Goal: Task Accomplishment & Management: Manage account settings

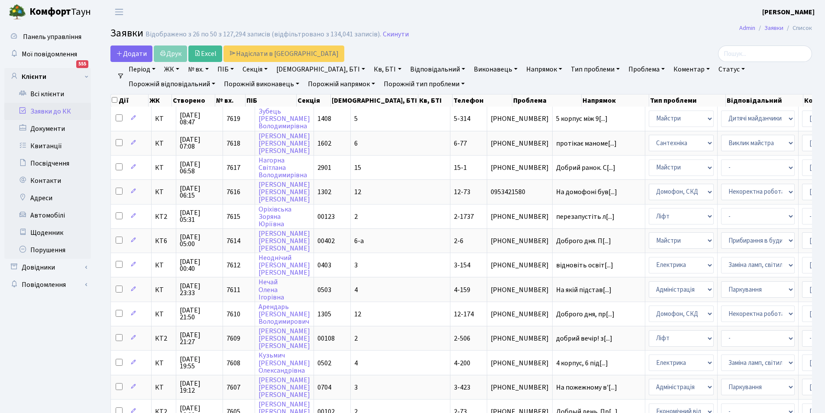
select select "25"
click at [407, 71] on link "Відповідальний" at bounding box center [438, 69] width 62 height 15
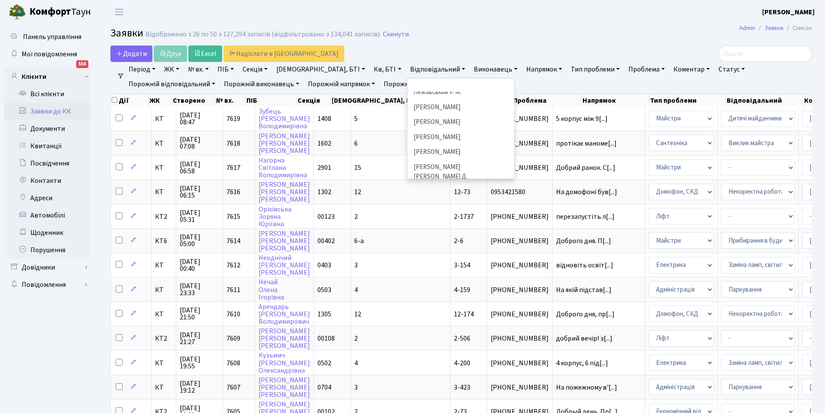
scroll to position [220, 0]
click at [409, 136] on li "[PERSON_NAME]" at bounding box center [461, 143] width 105 height 15
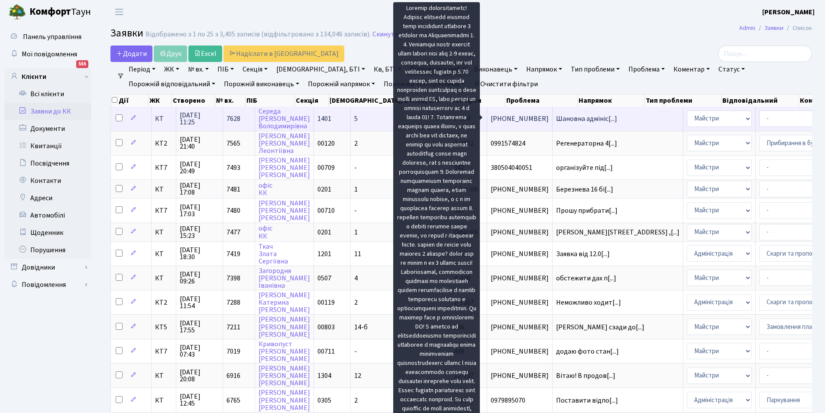
scroll to position [1, 0]
click at [556, 118] on span "Шановна адмініс[...]" at bounding box center [586, 118] width 61 height 10
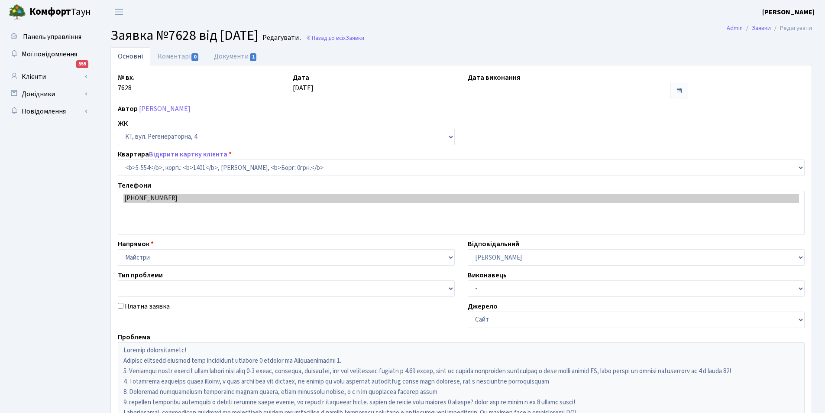
select select "1948"
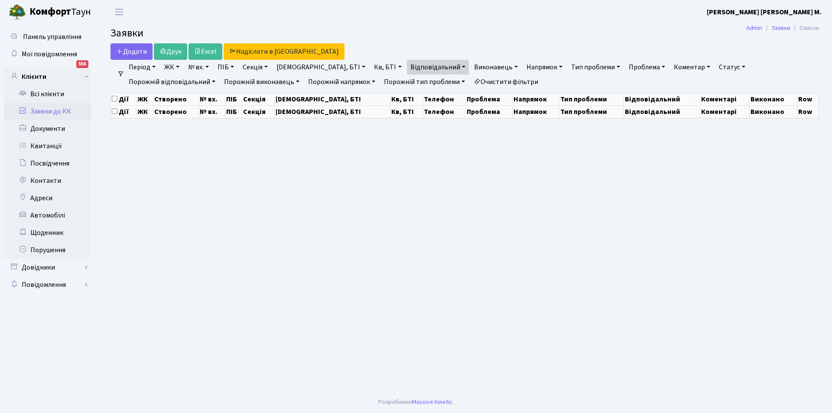
select select "25"
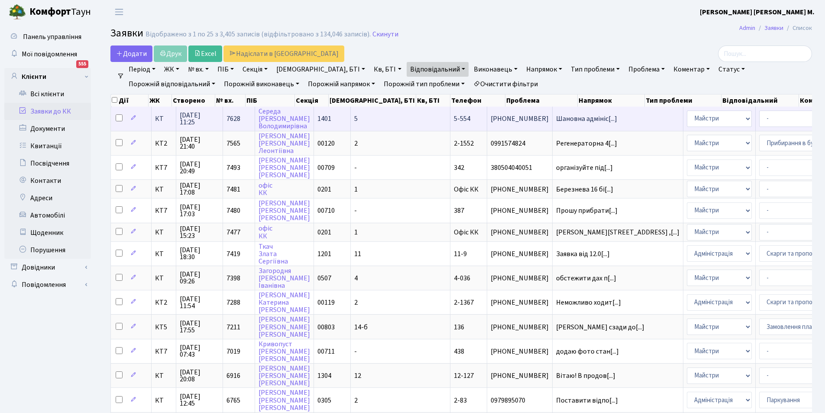
select select "26"
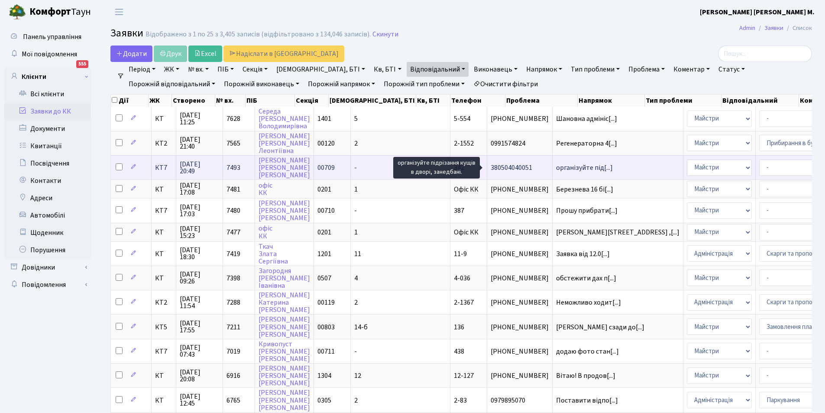
click at [556, 168] on span "організуйте під[...]" at bounding box center [584, 168] width 57 height 10
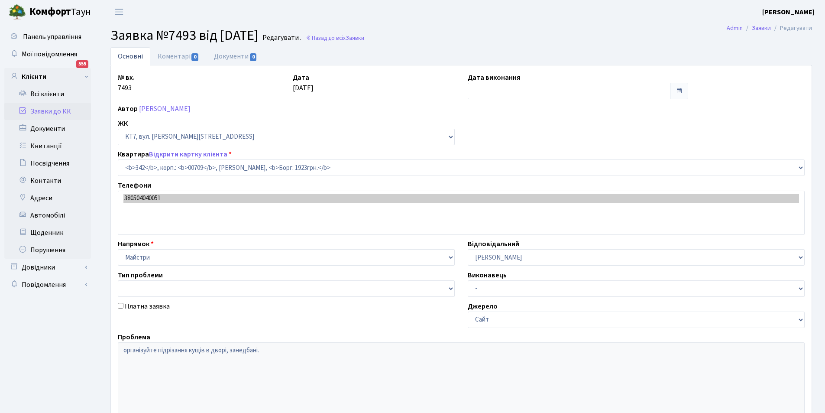
select select "18855"
click at [184, 56] on link "Коментарі 0" at bounding box center [178, 56] width 56 height 18
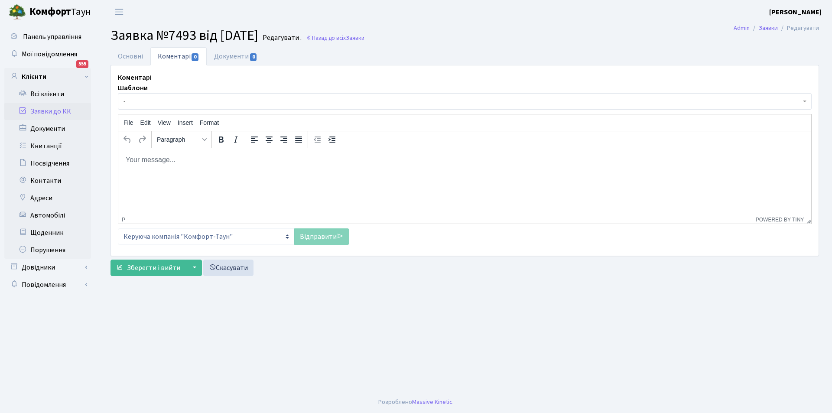
click at [214, 162] on p "Rich Text Area. Press ALT-0 for help." at bounding box center [464, 160] width 679 height 10
click at [169, 160] on p "Добрий день.Всі кущі на території житлового комплесу" at bounding box center [464, 160] width 679 height 10
click at [342, 162] on p "Добрий день.Стрижка кущів на території житлового комплесу" at bounding box center [464, 160] width 679 height 10
click at [320, 235] on link "Відправити" at bounding box center [321, 236] width 55 height 16
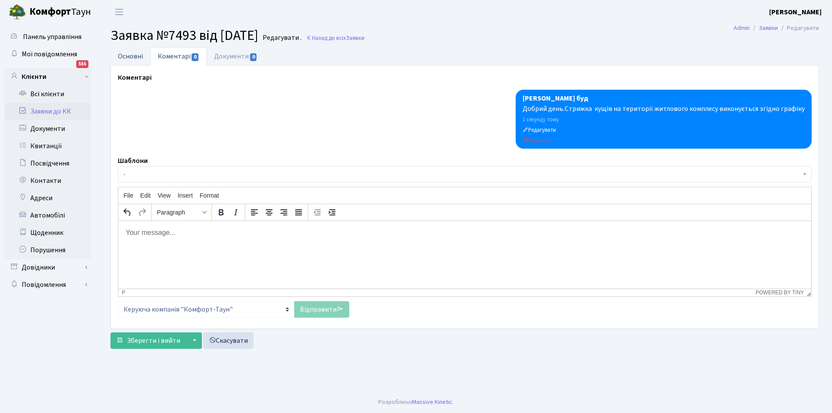
click at [138, 56] on link "Основні" at bounding box center [130, 56] width 40 height 18
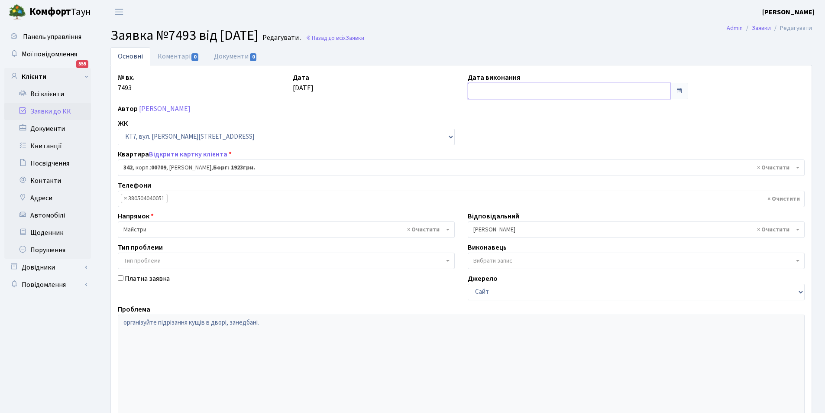
click at [501, 87] on input "text" at bounding box center [569, 91] width 203 height 16
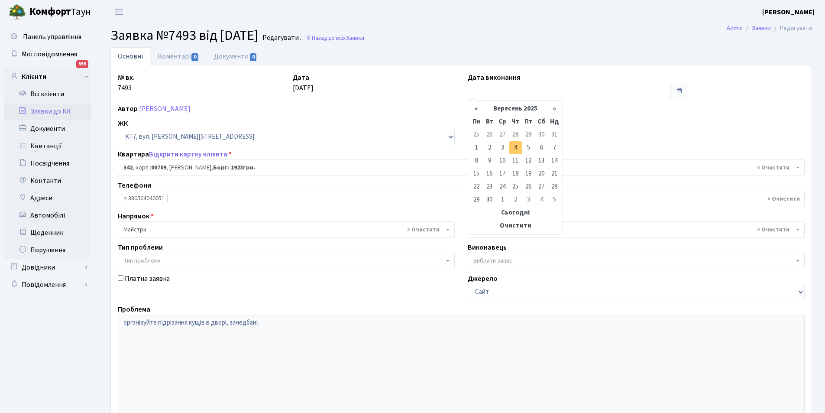
click at [517, 149] on td "4" at bounding box center [515, 147] width 13 height 13
type input "04.09.2025"
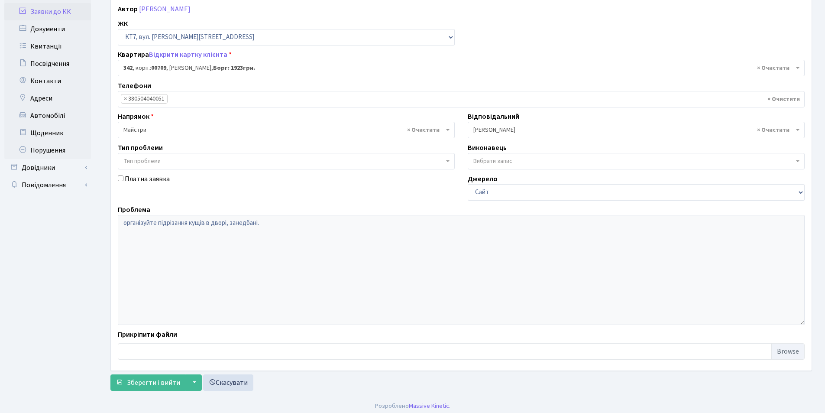
scroll to position [104, 0]
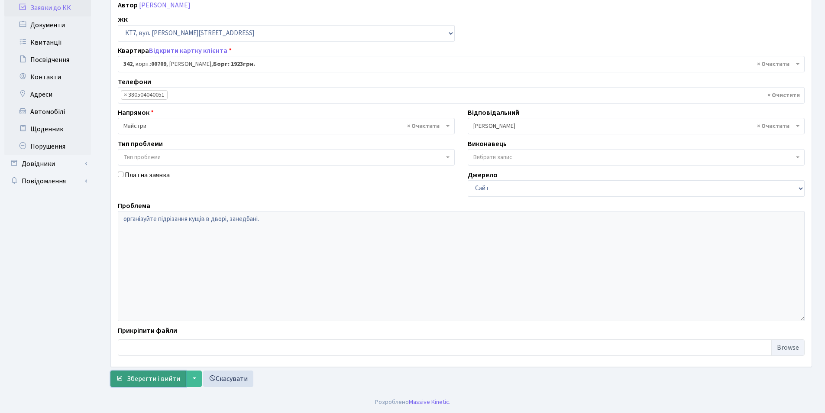
click at [138, 376] on span "Зберегти і вийти" at bounding box center [153, 379] width 53 height 10
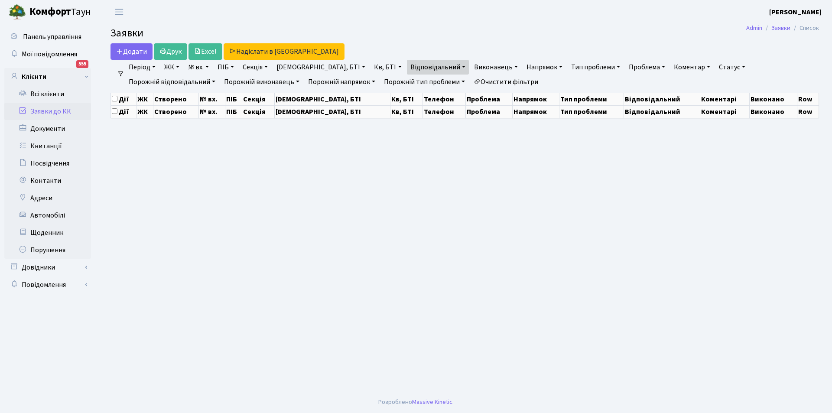
select select "25"
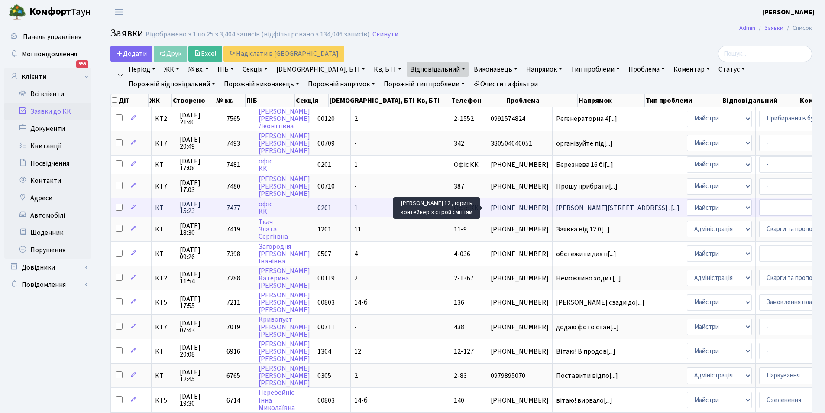
click at [556, 208] on span "беоезнева 12 ,[...]" at bounding box center [617, 208] width 123 height 10
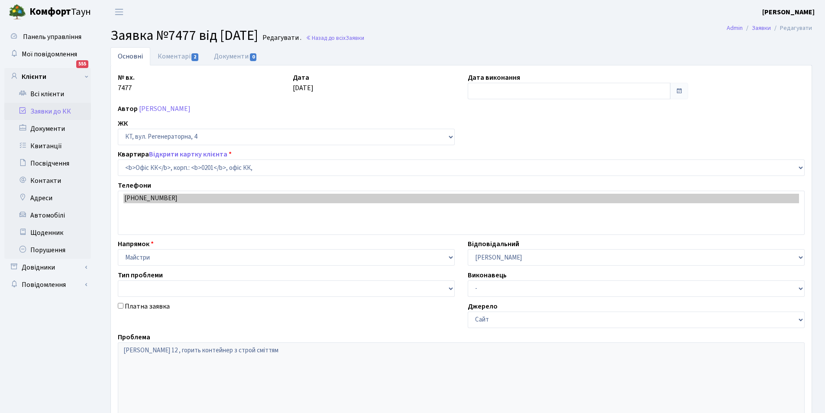
select select "4"
click at [168, 59] on link "Коментарі 2" at bounding box center [178, 56] width 56 height 18
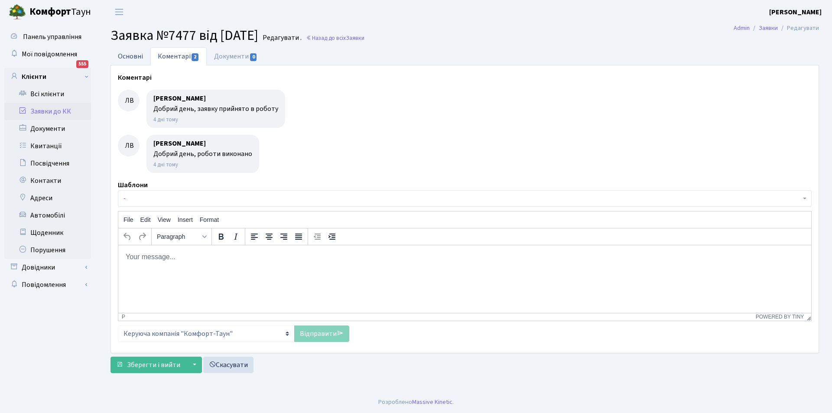
click at [136, 63] on link "Основні" at bounding box center [130, 56] width 40 height 18
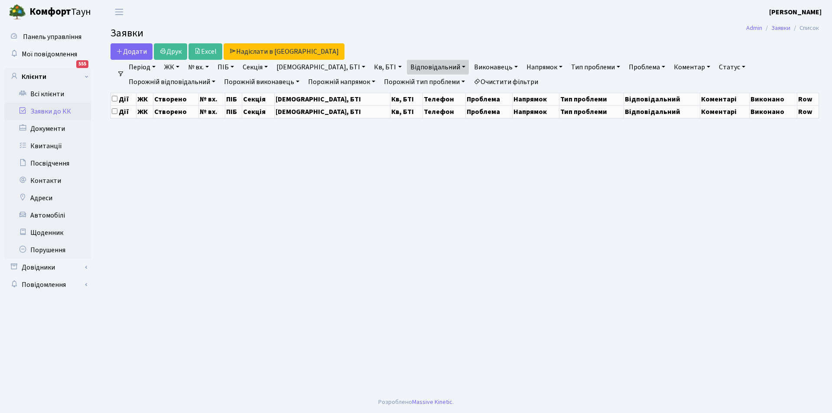
select select "25"
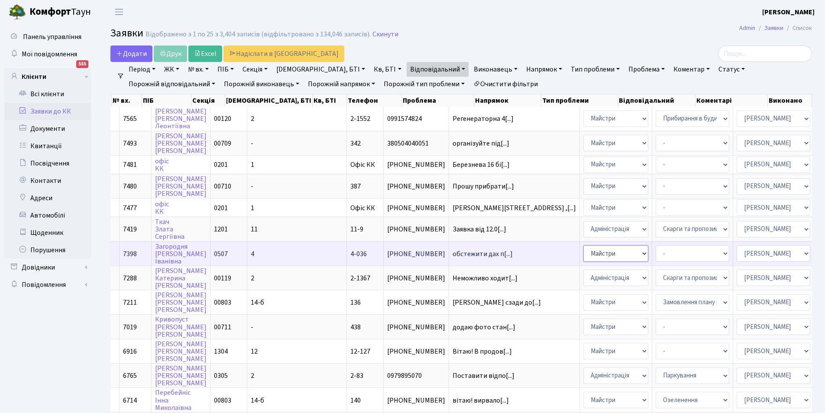
click at [584, 257] on select "- Адміністрація Домофон, СКД Ліфт Майстри Сантехніка Економічний відділ Електри…" at bounding box center [616, 253] width 65 height 16
select select "2"
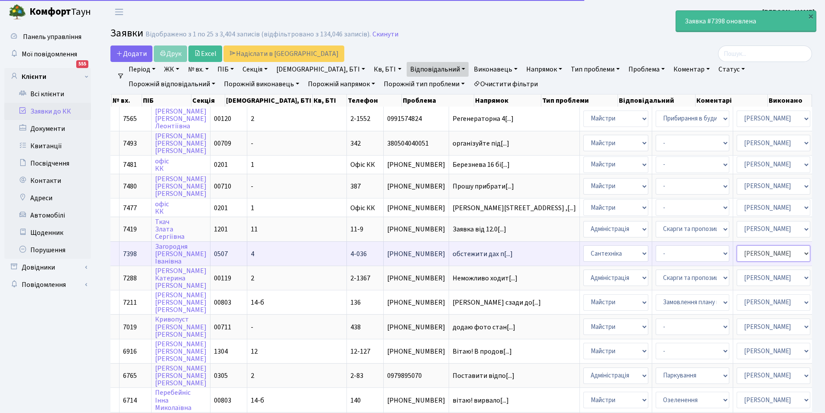
click at [737, 256] on select "- Адміністратор ЖК КТ Вижул В. В. Гордієнко Н.В. Дядюшкін Д.Ю. Кипчук Т. А. Кла…" at bounding box center [774, 253] width 74 height 16
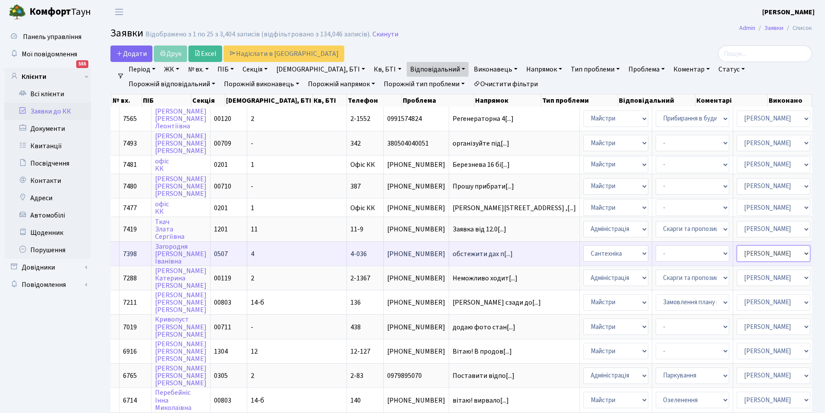
select select "67"
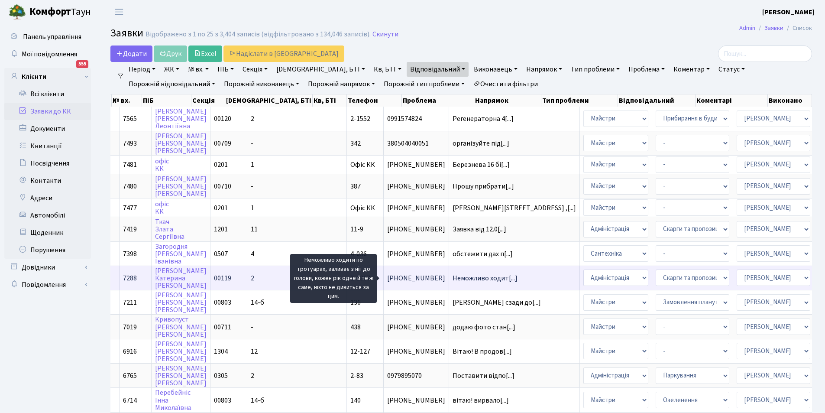
click at [453, 281] on span "Неможливо ходит[...]" at bounding box center [485, 278] width 65 height 10
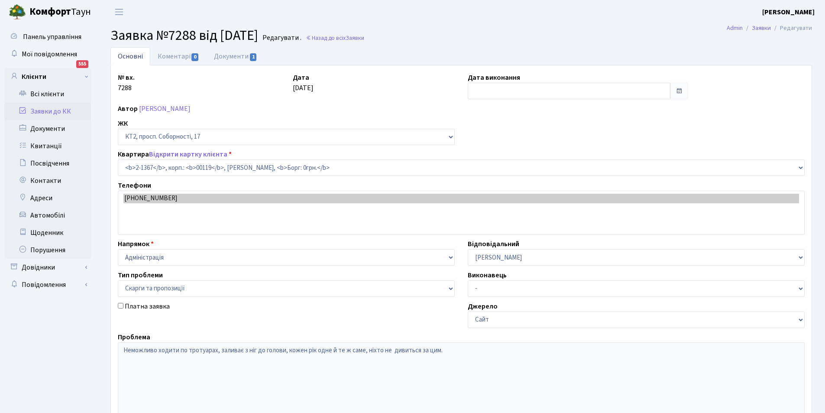
select select "12982"
select select "55"
click at [229, 52] on link "Документи 1" at bounding box center [236, 56] width 58 height 18
select select "25"
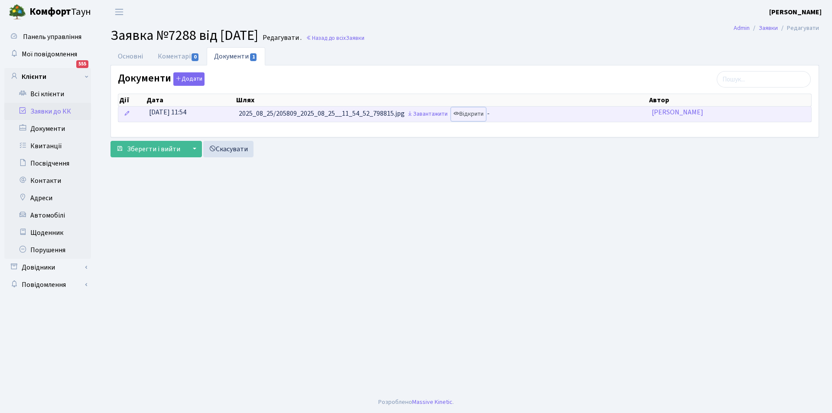
click at [480, 112] on link "Відкрити" at bounding box center [468, 113] width 35 height 13
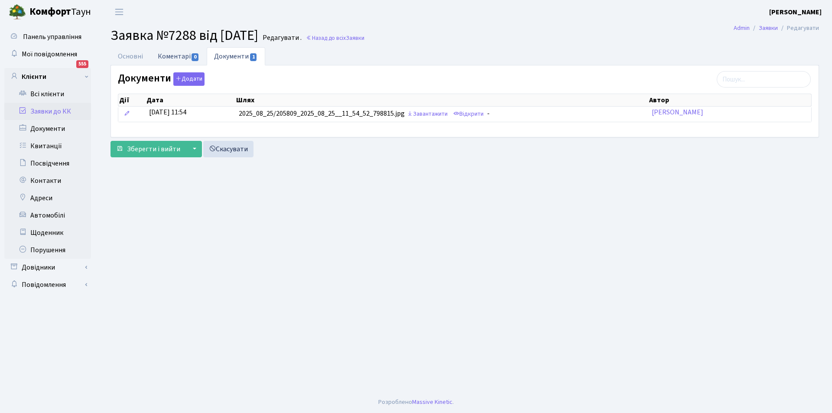
click at [168, 58] on link "Коментарі 0" at bounding box center [178, 56] width 56 height 18
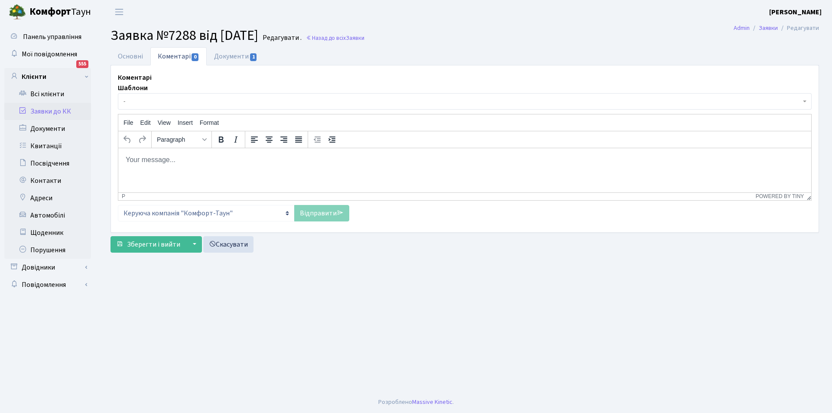
click at [223, 161] on p "Rich Text Area. Press ALT-0 for help." at bounding box center [464, 160] width 679 height 10
click at [181, 161] on p "Добрий денб.Закуваження прийнято в роботу" at bounding box center [464, 160] width 679 height 10
click at [279, 161] on p "Добрий денб.Зауваження прийнято в роботу" at bounding box center [464, 160] width 679 height 10
click at [330, 216] on link "Відправити" at bounding box center [321, 213] width 55 height 16
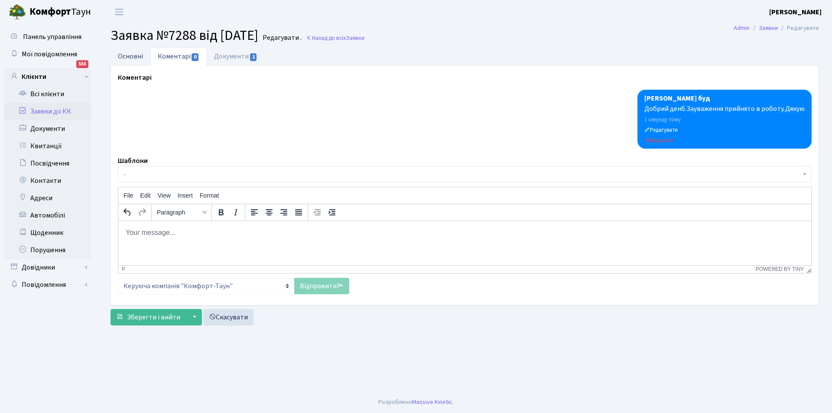
click at [139, 54] on link "Основні" at bounding box center [130, 56] width 40 height 18
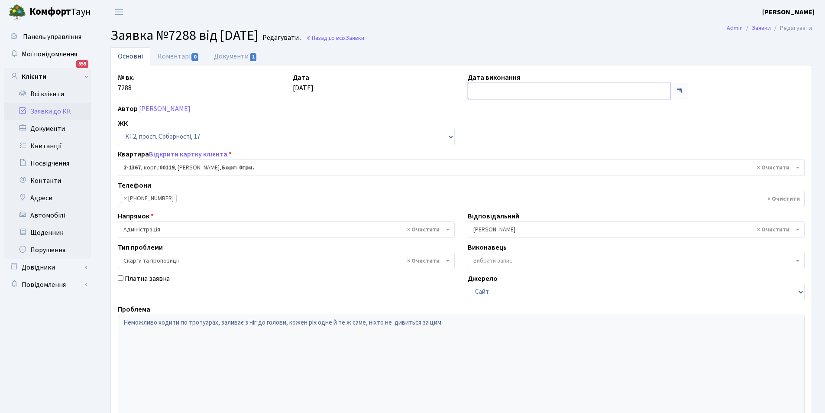
click at [478, 91] on input "text" at bounding box center [569, 91] width 203 height 16
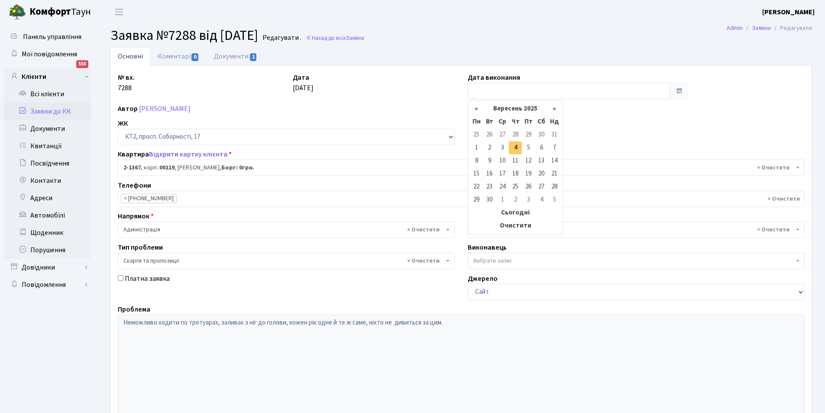
click at [514, 152] on td "4" at bounding box center [515, 147] width 13 height 13
type input "[DATE]"
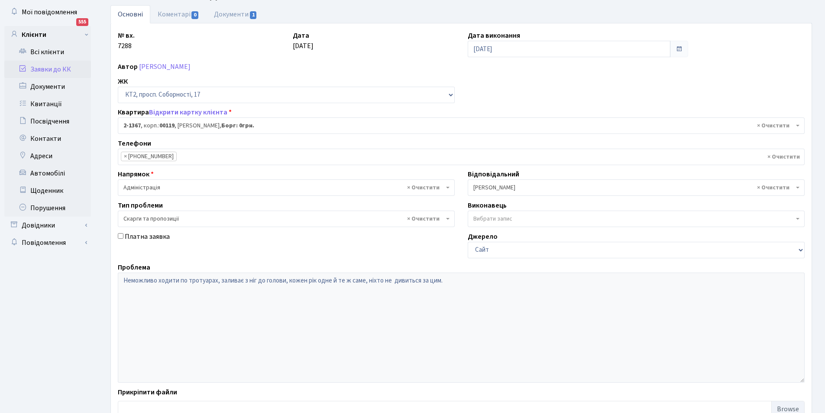
scroll to position [104, 0]
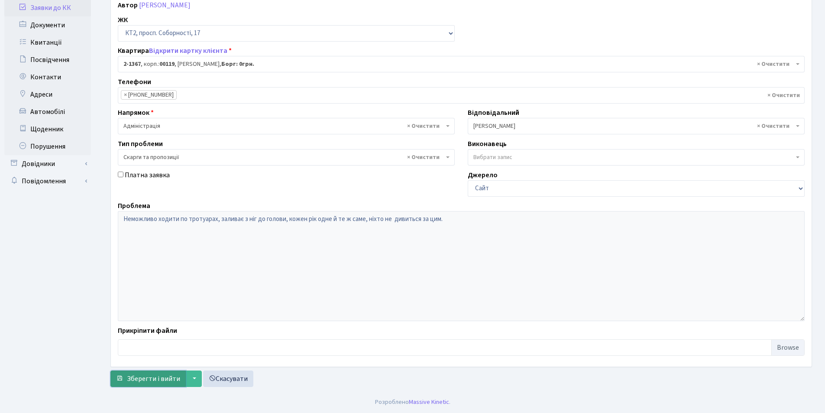
click at [166, 375] on span "Зберегти і вийти" at bounding box center [153, 379] width 53 height 10
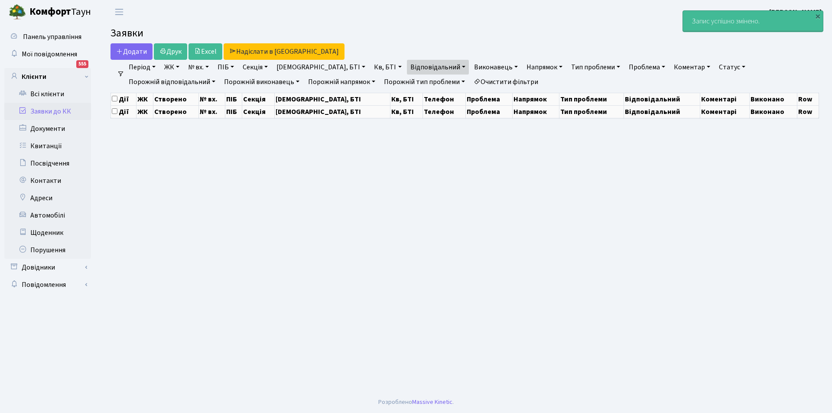
select select "25"
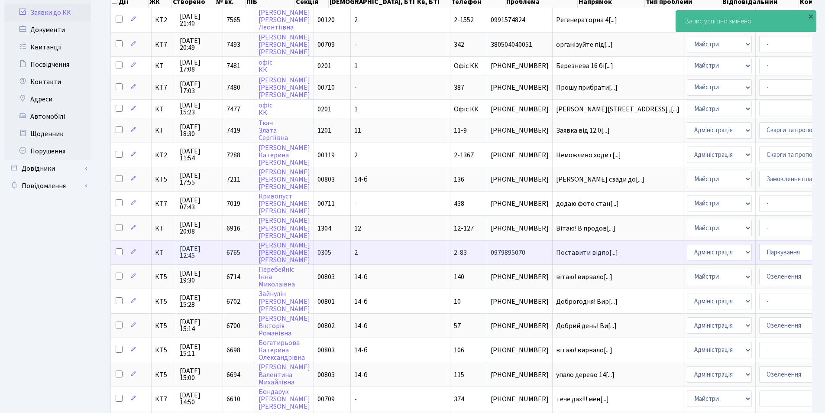
scroll to position [130, 0]
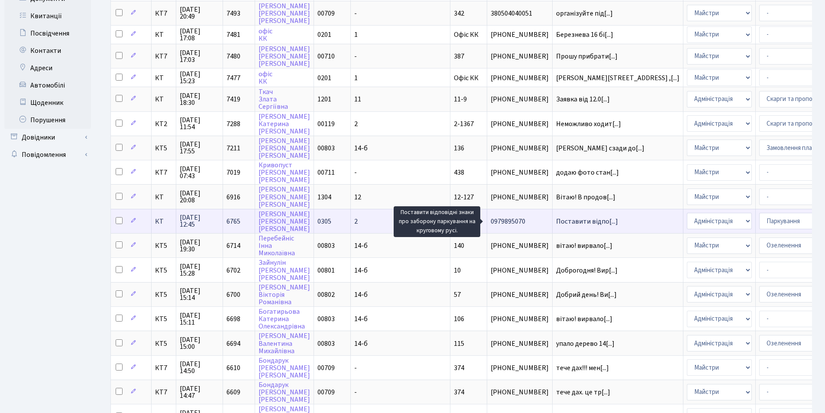
click at [556, 223] on span "Поставити відпо[...]" at bounding box center [587, 222] width 62 height 10
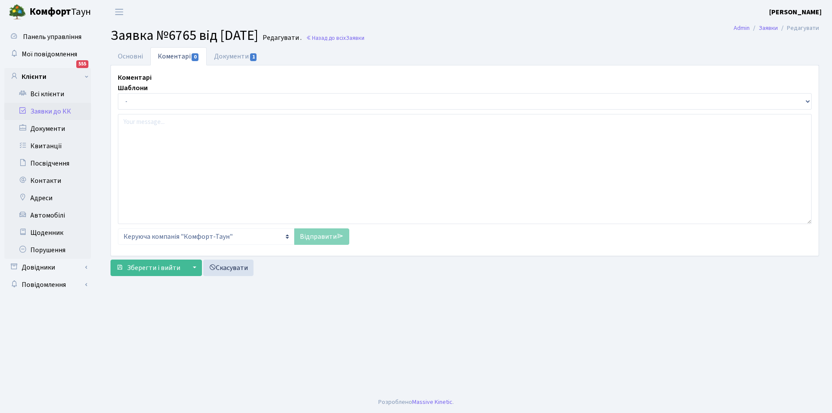
click at [227, 56] on link "Документи 1" at bounding box center [236, 56] width 58 height 18
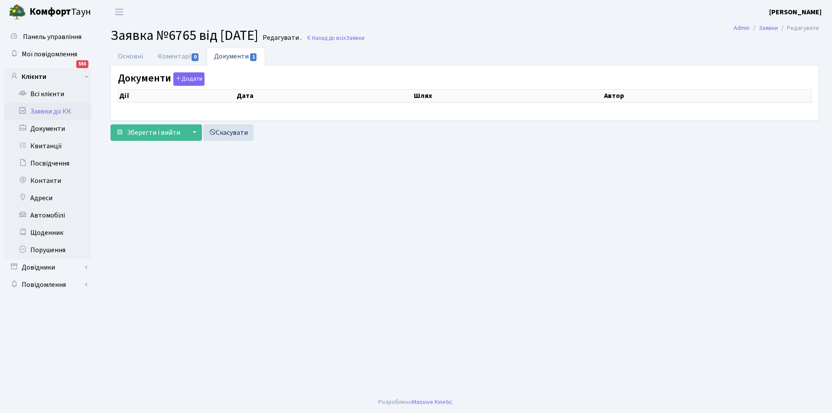
select select "25"
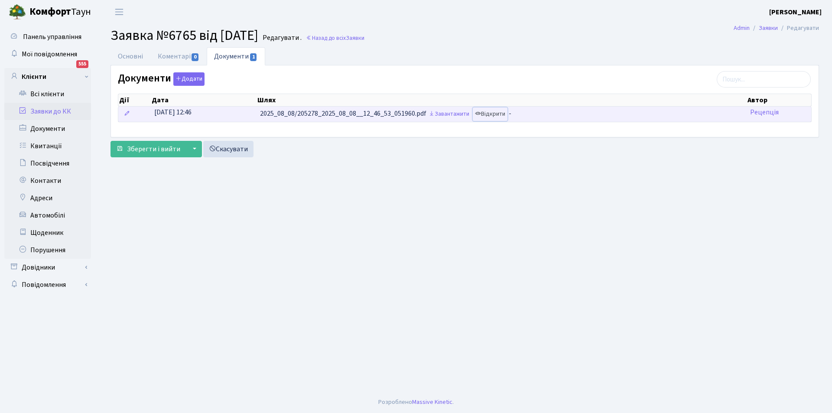
click at [489, 113] on link "Відкрити" at bounding box center [490, 113] width 35 height 13
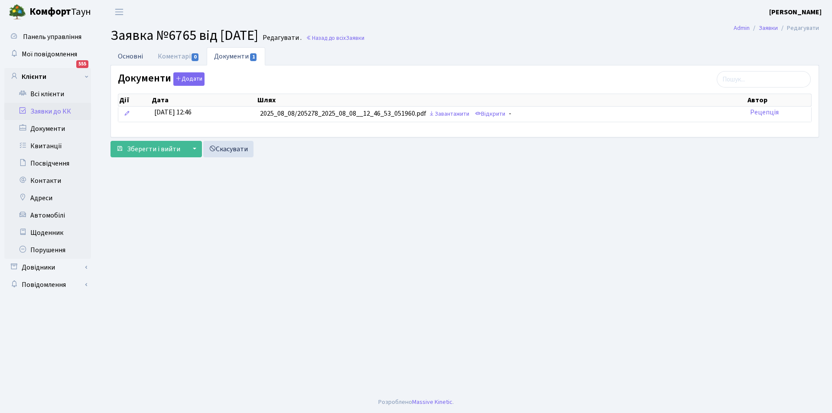
click at [124, 55] on link "Основні" at bounding box center [130, 56] width 40 height 18
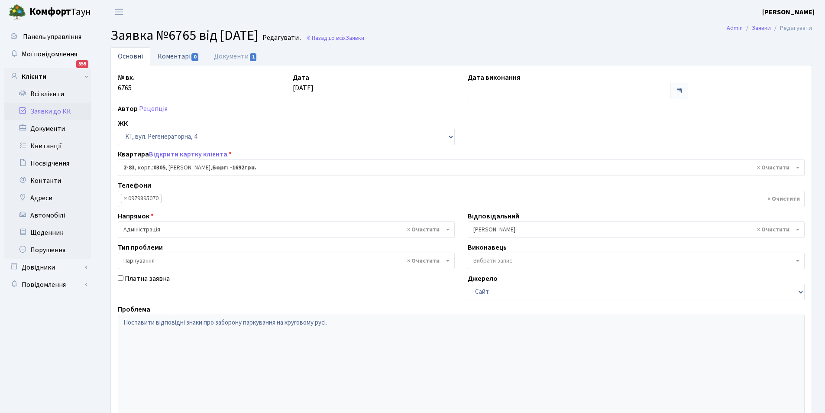
click at [169, 59] on link "Коментарі 0" at bounding box center [178, 56] width 56 height 18
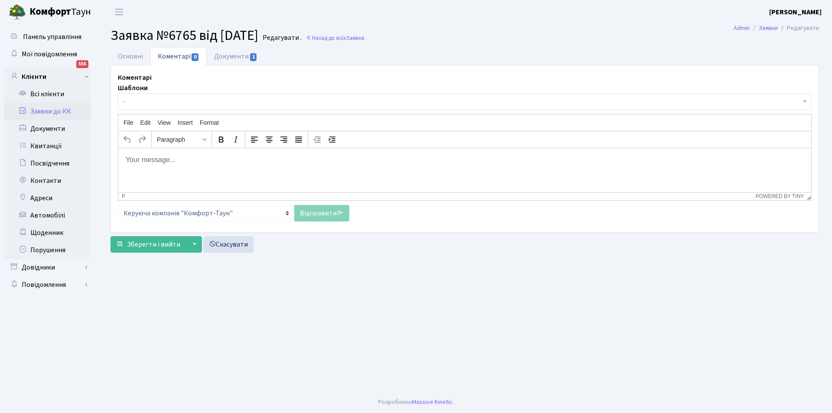
click at [238, 165] on html at bounding box center [464, 159] width 693 height 23
click at [124, 53] on link "Основні" at bounding box center [130, 56] width 40 height 18
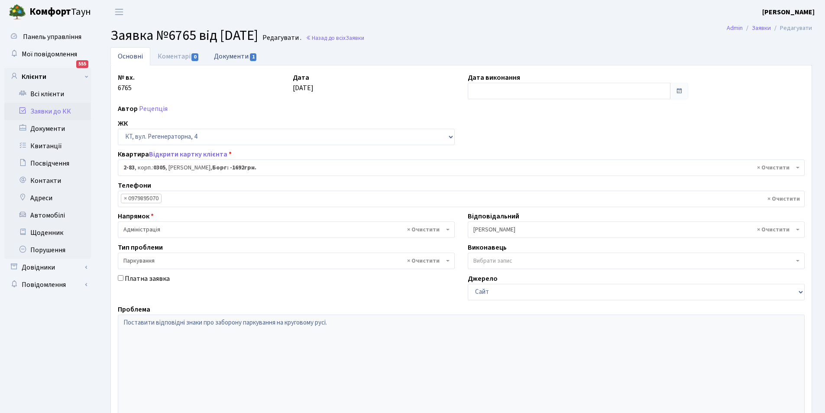
click at [237, 56] on link "Документи 1" at bounding box center [236, 56] width 58 height 18
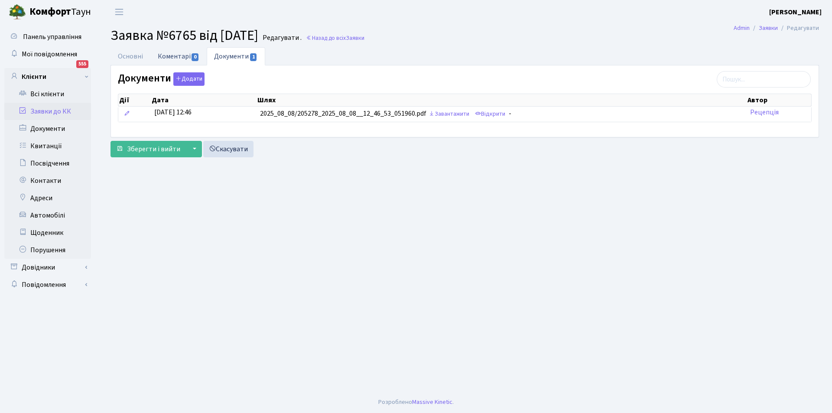
click at [162, 58] on link "Коментарі 0" at bounding box center [178, 56] width 56 height 18
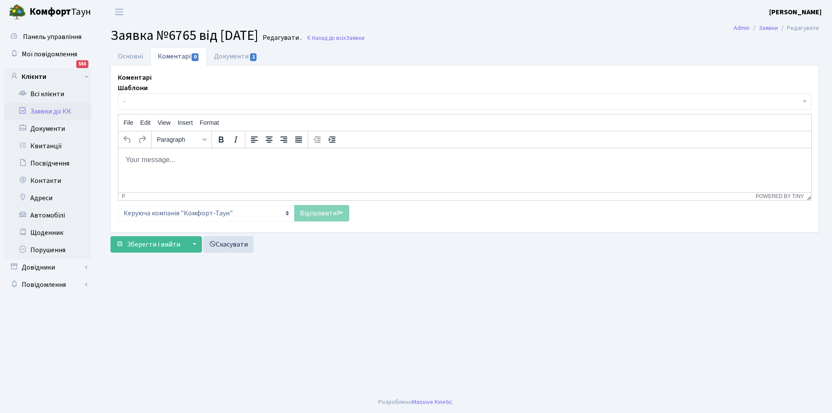
click at [159, 159] on body "Rich Text Area. Press ALT-0 for help." at bounding box center [464, 160] width 679 height 10
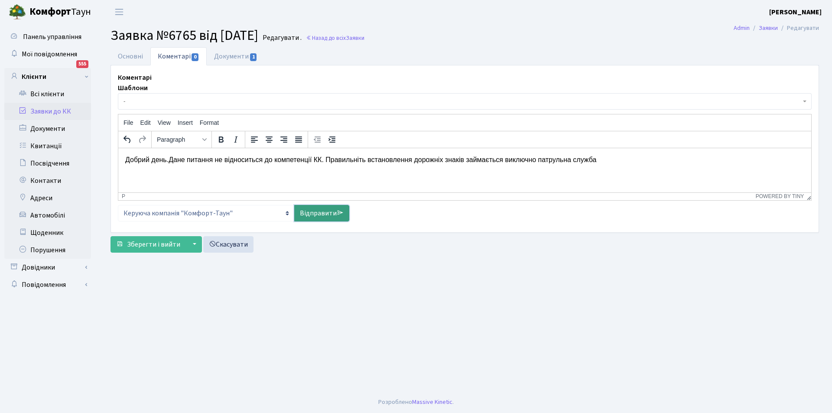
click at [338, 213] on icon at bounding box center [340, 212] width 7 height 7
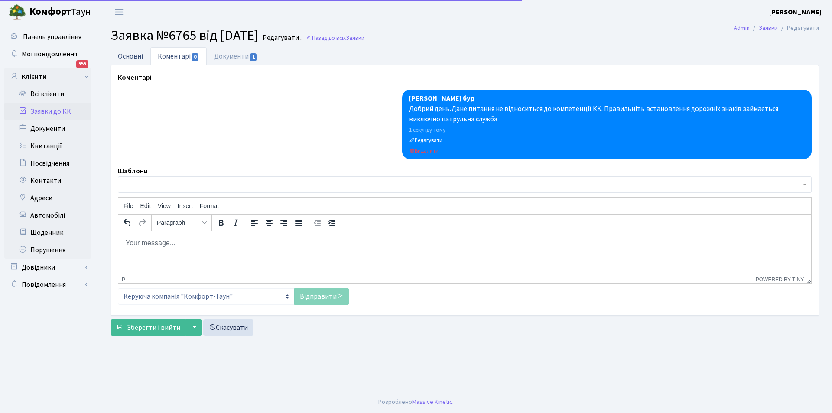
click at [130, 55] on link "Основні" at bounding box center [130, 56] width 40 height 18
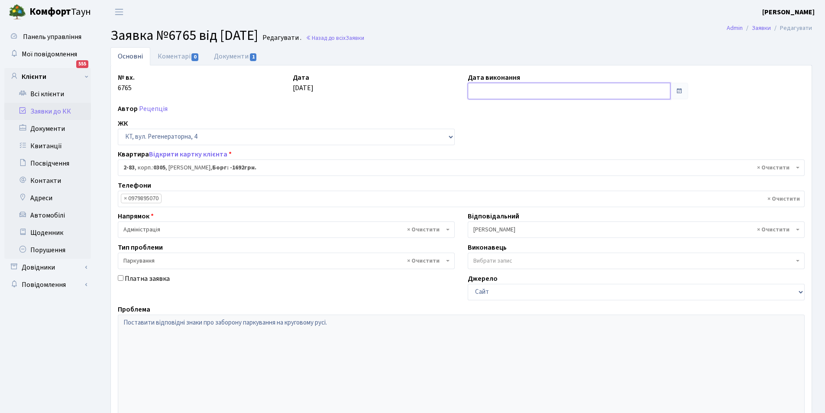
click at [514, 88] on input "text" at bounding box center [569, 91] width 203 height 16
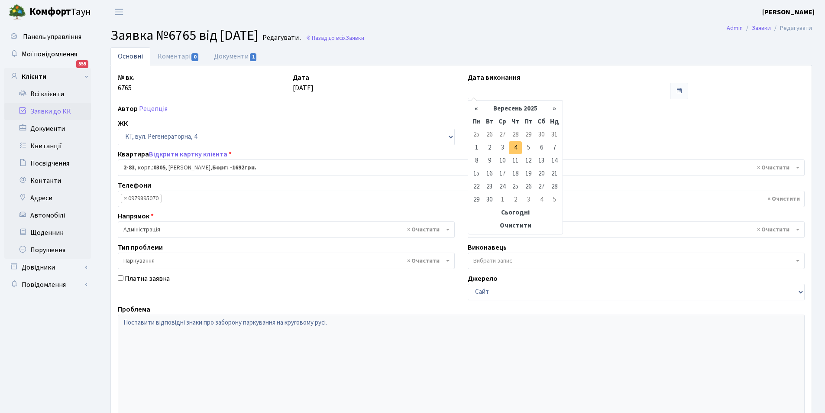
click at [520, 147] on td "4" at bounding box center [515, 147] width 13 height 13
type input "04.09.2025"
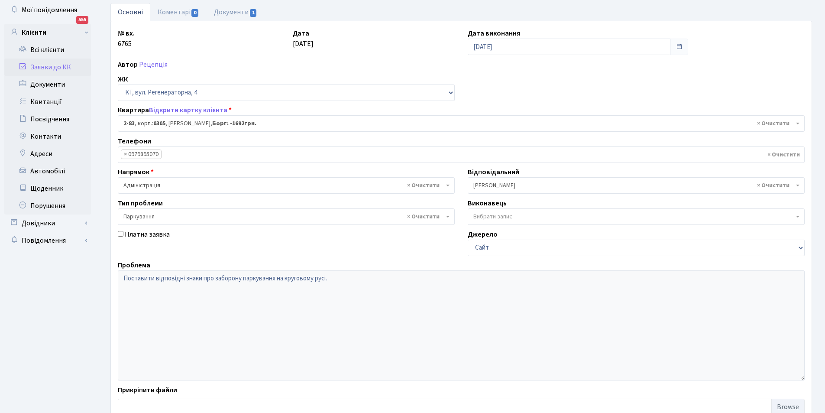
scroll to position [104, 0]
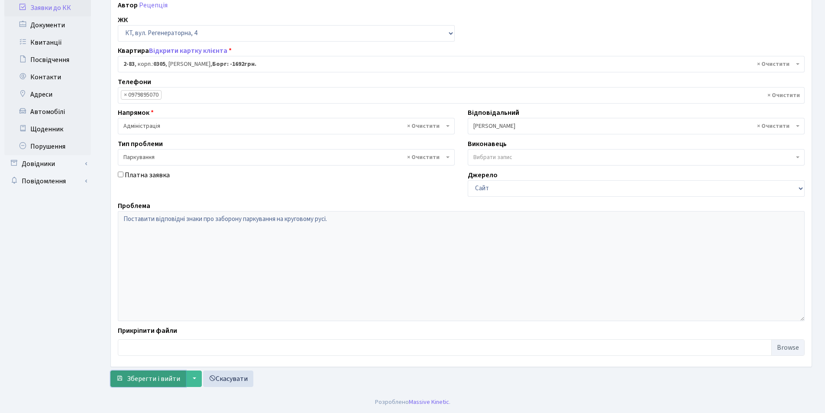
click at [176, 376] on span "Зберегти і вийти" at bounding box center [153, 379] width 53 height 10
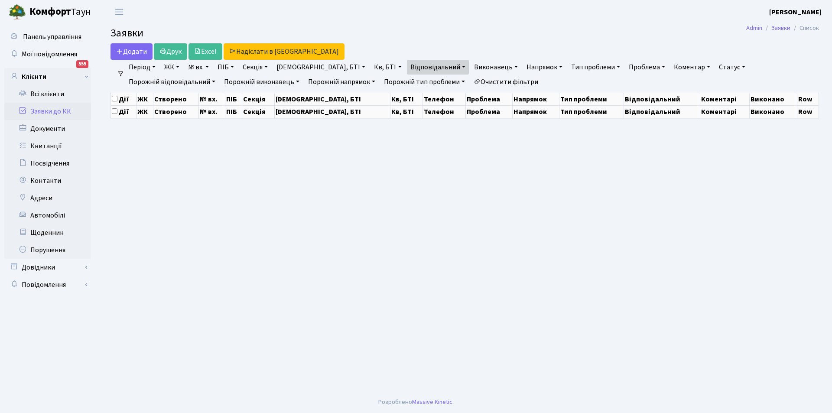
select select "25"
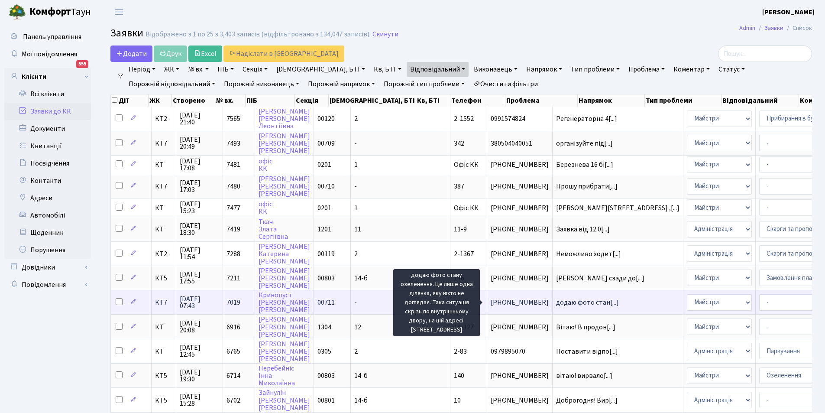
click at [556, 302] on span "додаю фото стан[...]" at bounding box center [587, 303] width 63 height 10
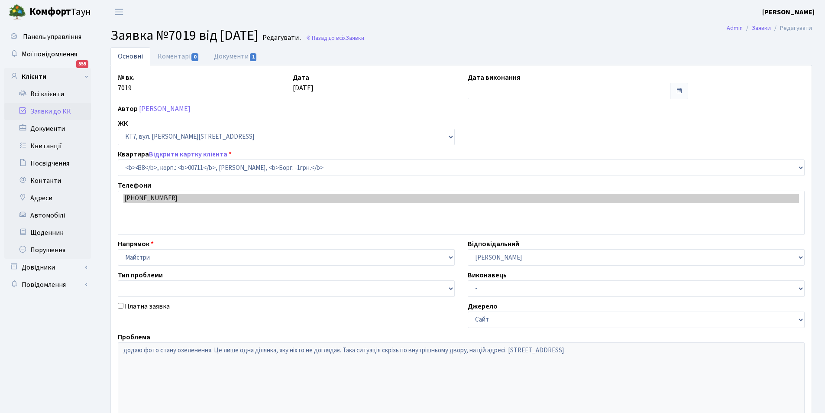
select select "19021"
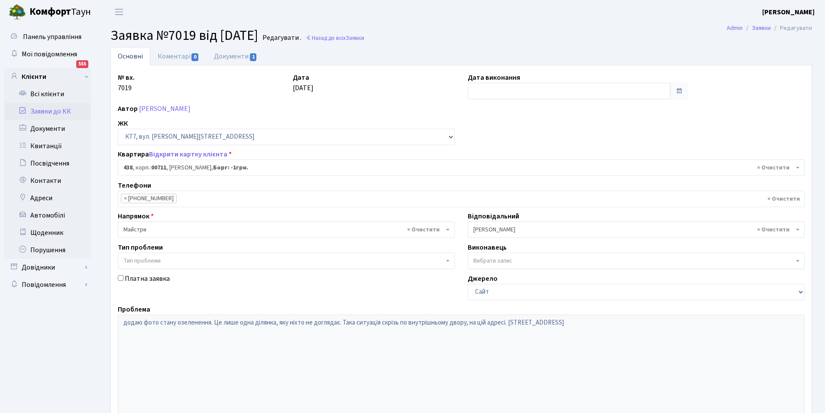
click at [508, 227] on span "× [PERSON_NAME]" at bounding box center [634, 229] width 321 height 9
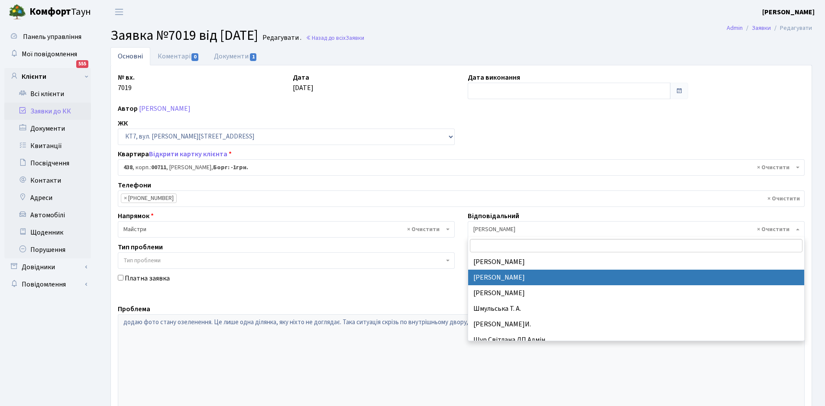
scroll to position [451, 0]
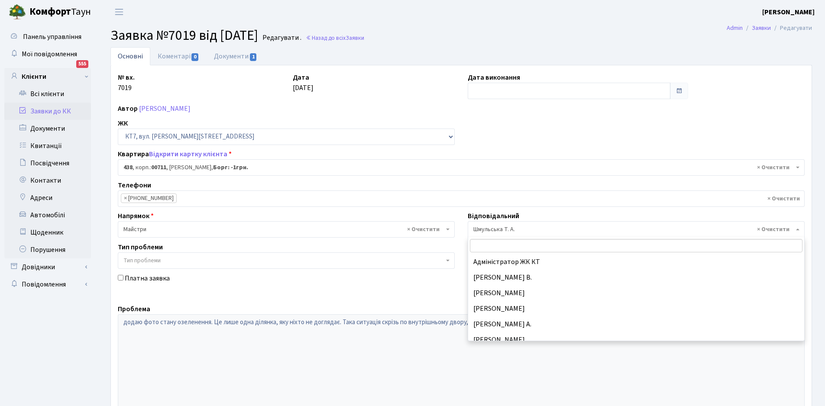
click at [507, 230] on span "× Шмульська Т. А." at bounding box center [634, 229] width 321 height 9
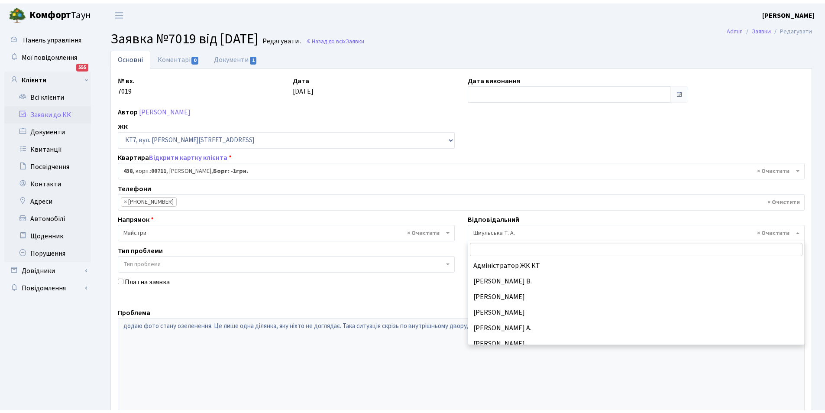
scroll to position [459, 0]
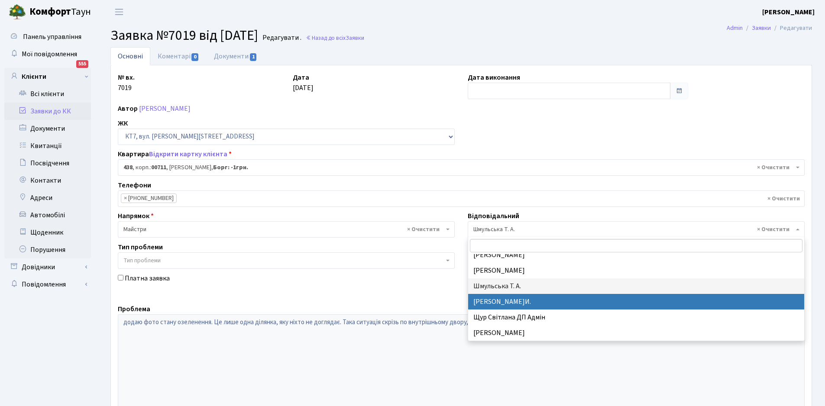
select select "18"
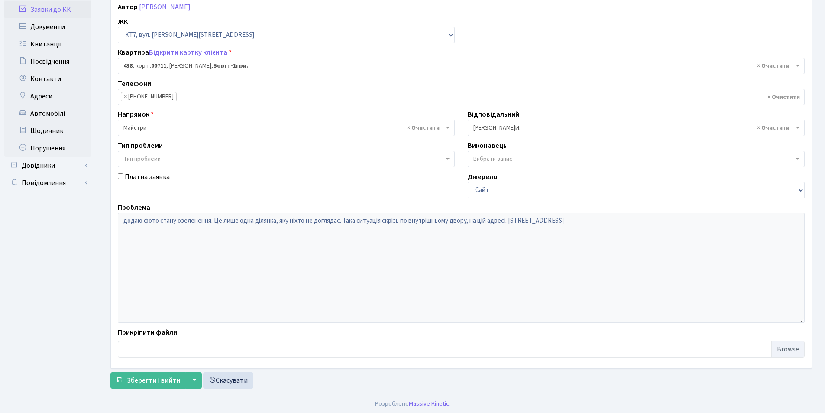
scroll to position [104, 0]
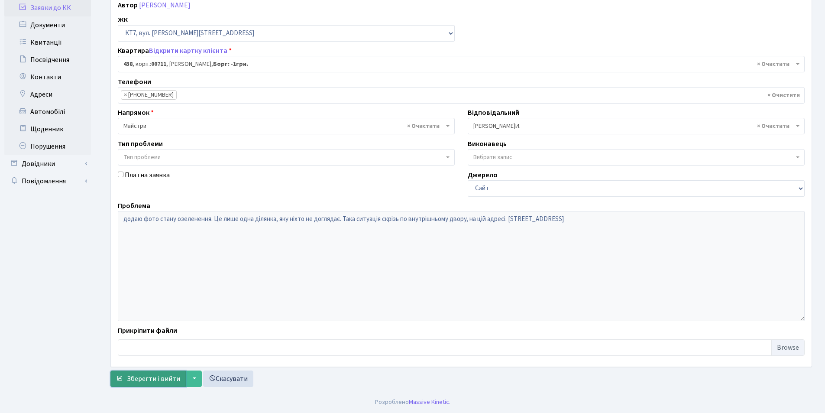
click at [158, 379] on span "Зберегти і вийти" at bounding box center [153, 379] width 53 height 10
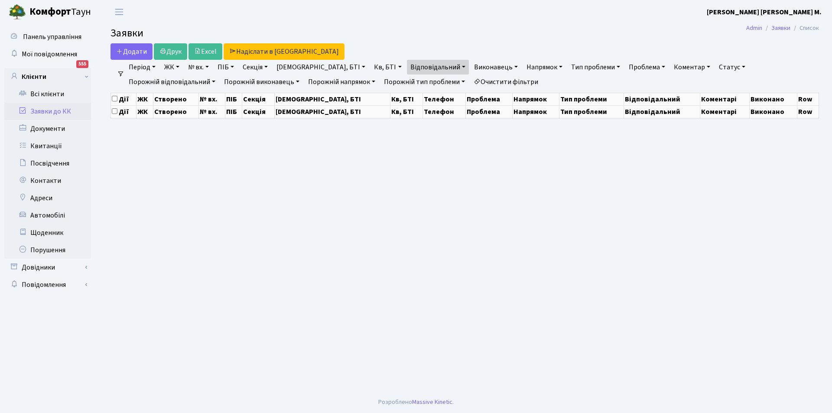
select select "25"
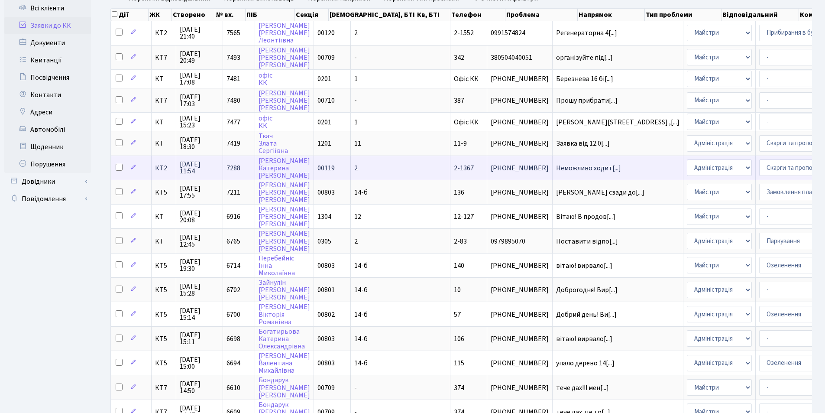
scroll to position [130, 0]
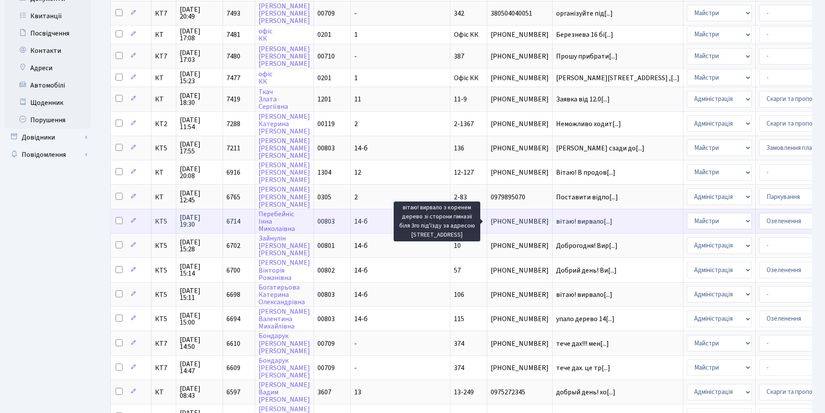
click at [556, 224] on span "вітаю! вирвало[...]" at bounding box center [584, 222] width 56 height 10
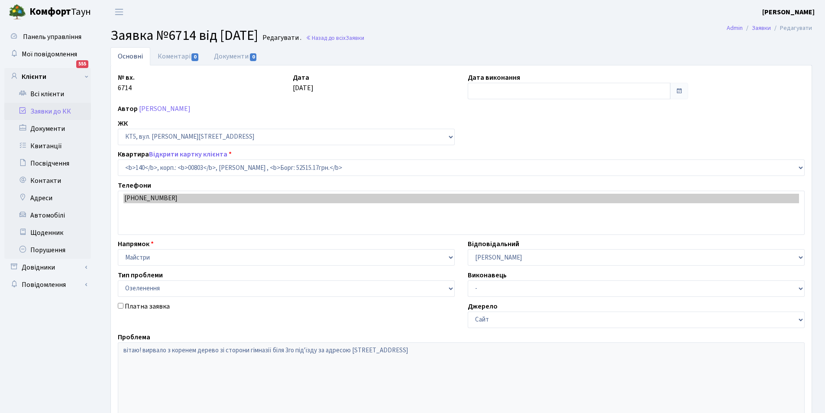
select select "17670"
select select "65"
type input "[DATE]"
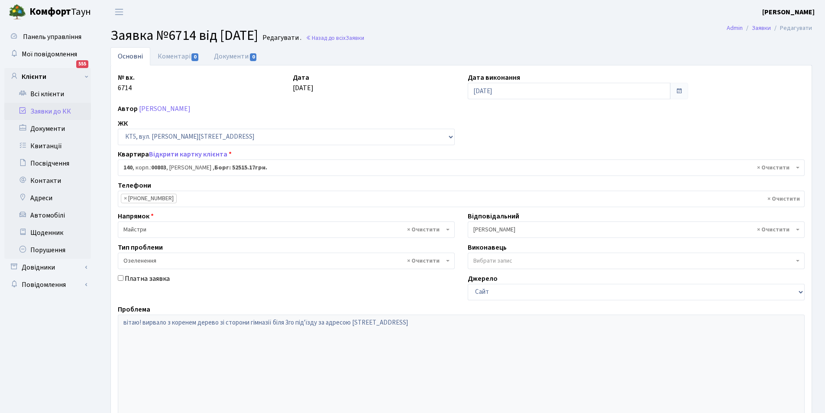
click at [679, 92] on span at bounding box center [679, 91] width 7 height 7
click at [595, 90] on input "[DATE]" at bounding box center [569, 91] width 203 height 16
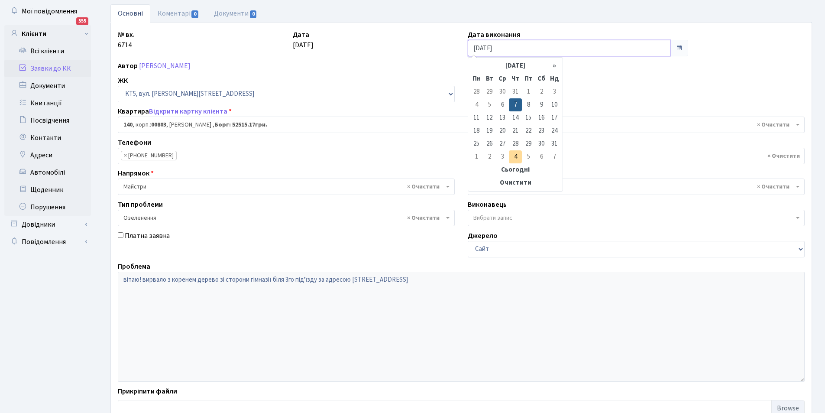
scroll to position [104, 0]
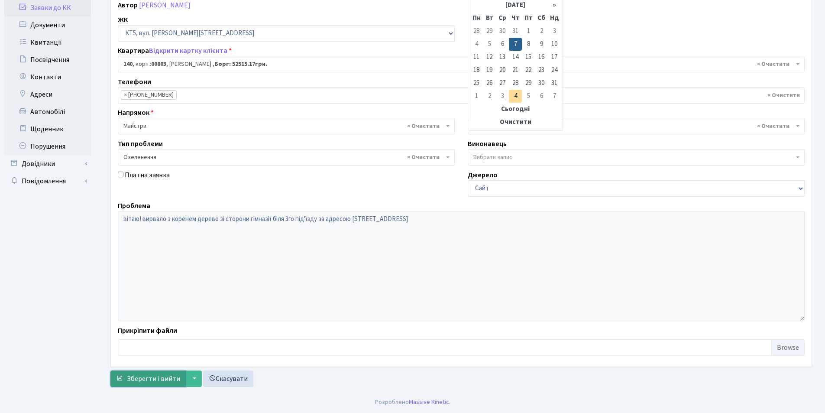
click at [144, 381] on span "Зберегти і вийти" at bounding box center [153, 379] width 53 height 10
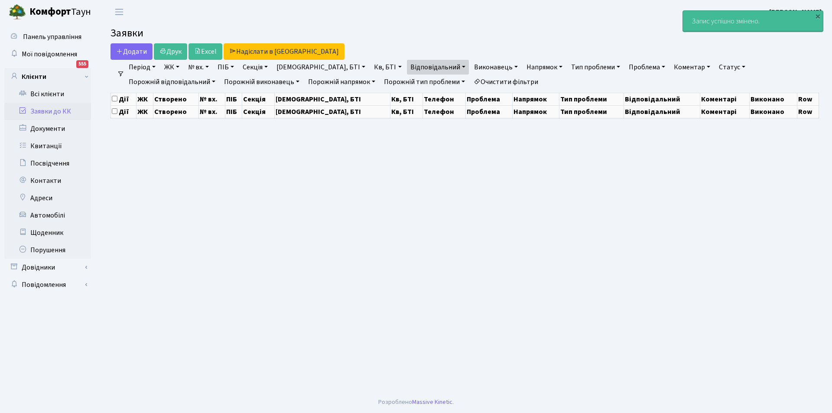
select select "25"
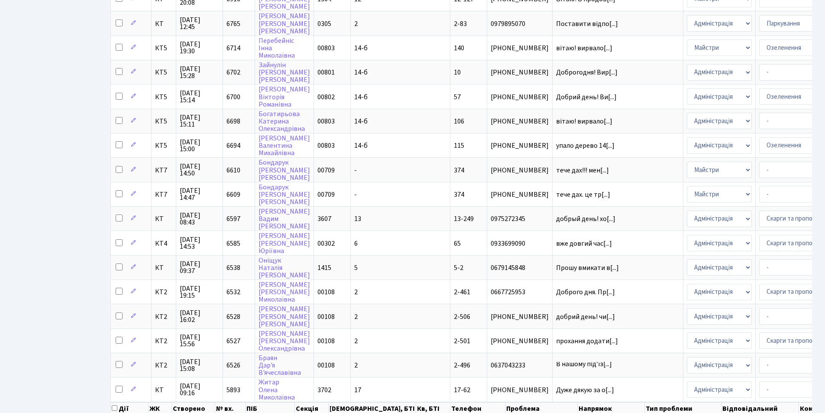
scroll to position [0, 104]
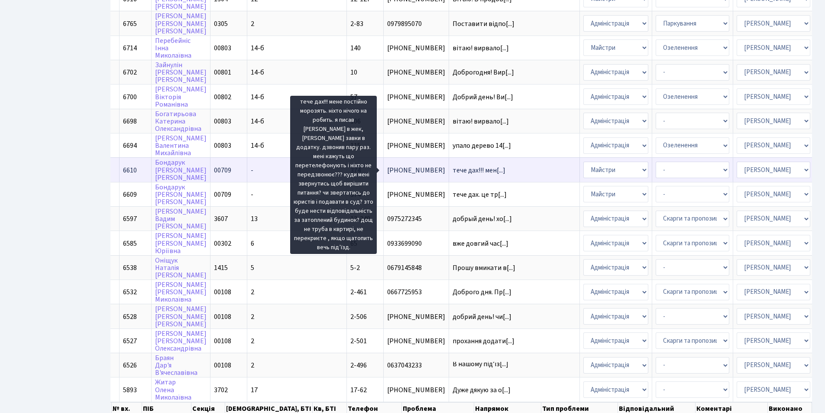
click at [453, 172] on span "тече дах!!! мен[...]" at bounding box center [479, 171] width 53 height 10
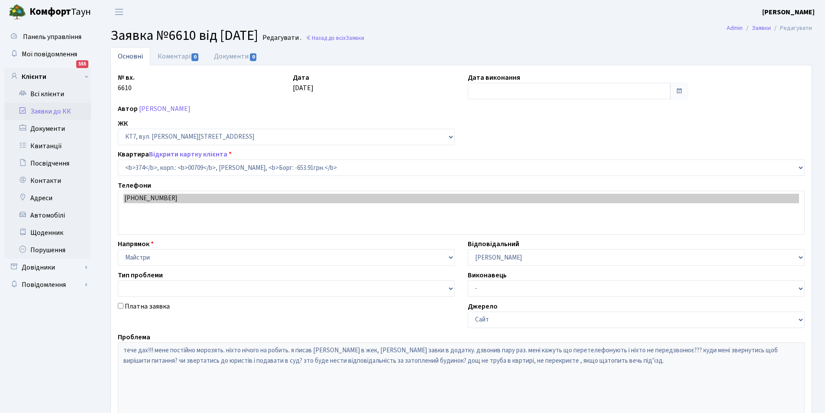
select select "18887"
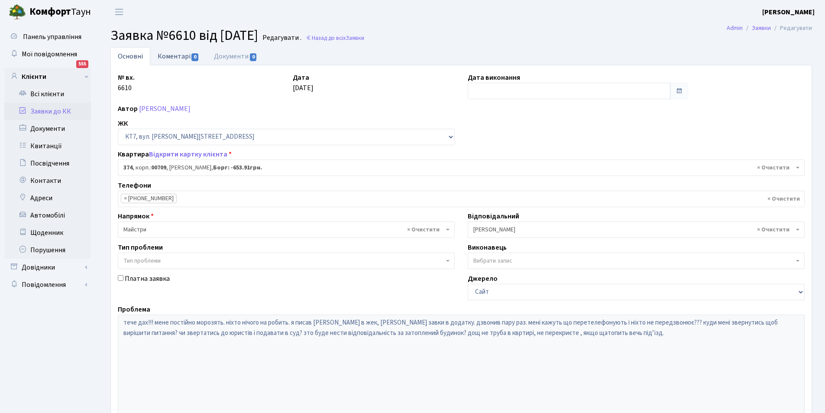
click at [179, 57] on link "Коментарі 0" at bounding box center [178, 56] width 56 height 18
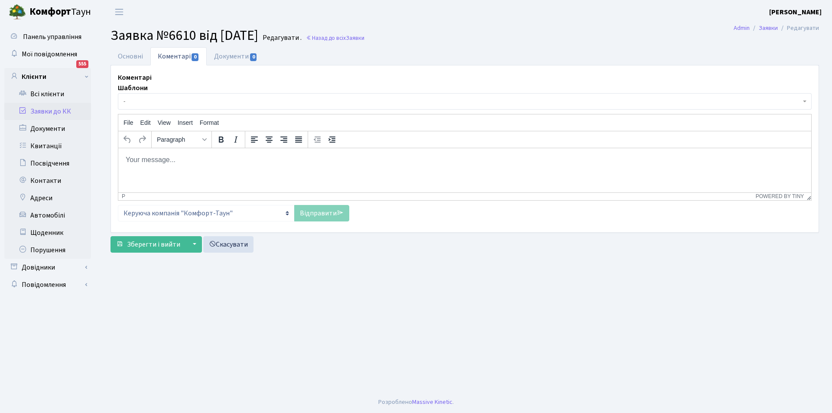
click at [247, 171] on html at bounding box center [464, 159] width 693 height 23
click at [329, 209] on link "Відправити" at bounding box center [321, 213] width 55 height 16
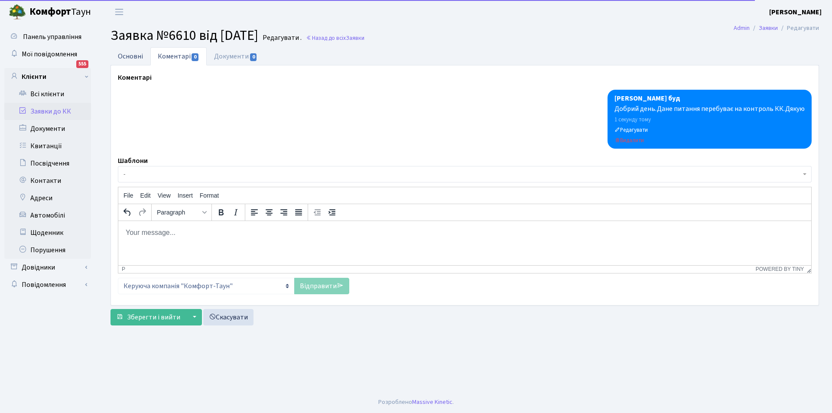
click at [136, 59] on link "Основні" at bounding box center [130, 56] width 40 height 18
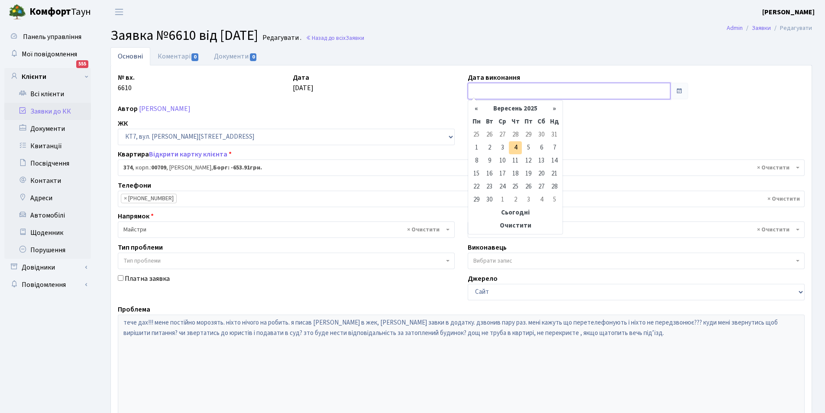
click at [549, 85] on input "text" at bounding box center [569, 91] width 203 height 16
click at [515, 152] on td "4" at bounding box center [515, 147] width 13 height 13
type input "[DATE]"
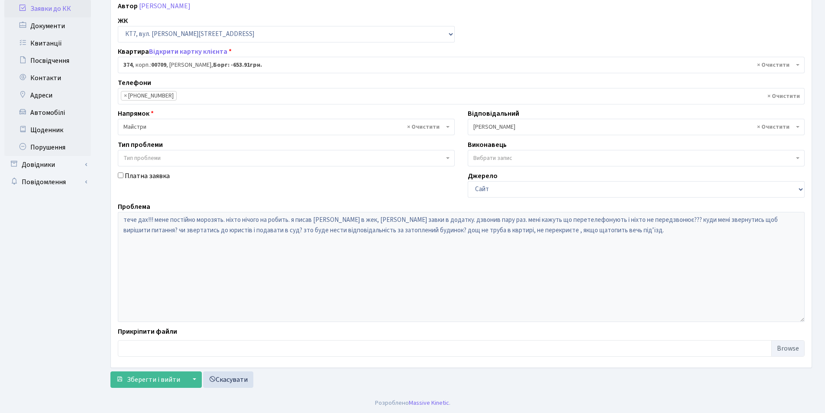
scroll to position [104, 0]
click at [130, 380] on span "Зберегти і вийти" at bounding box center [153, 379] width 53 height 10
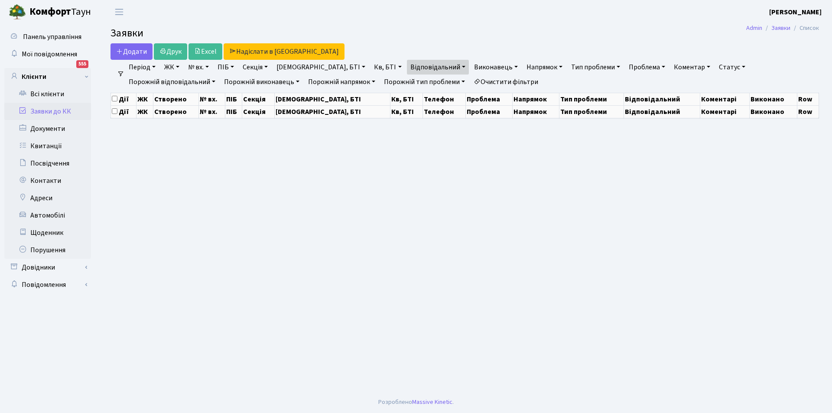
select select "25"
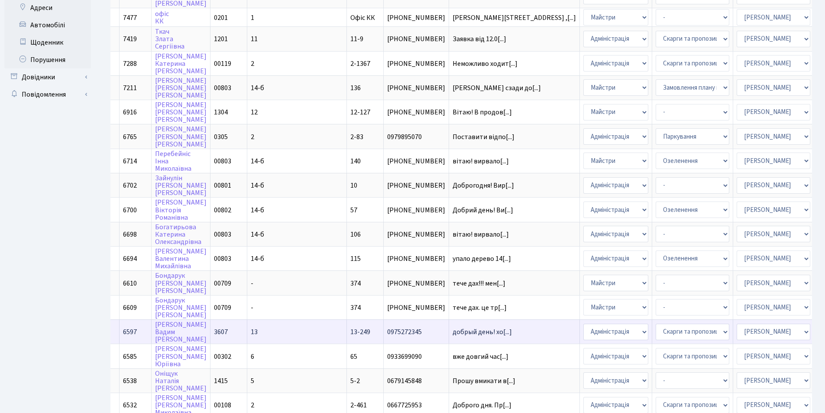
scroll to position [184, 0]
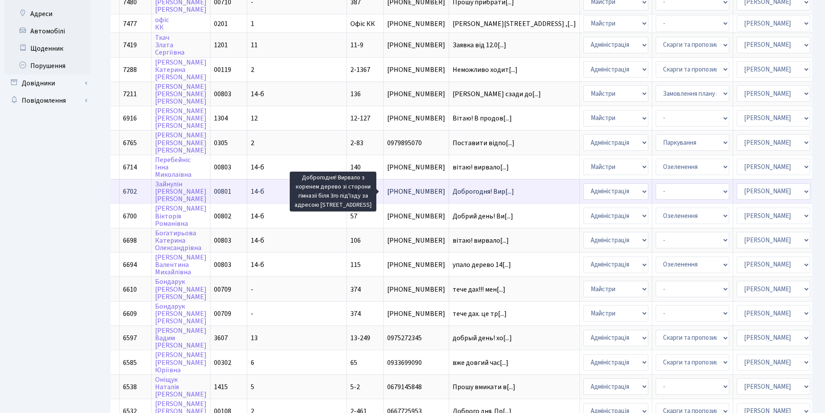
click at [453, 189] on span "Доброгодня! Вир[...]" at bounding box center [484, 192] width 62 height 10
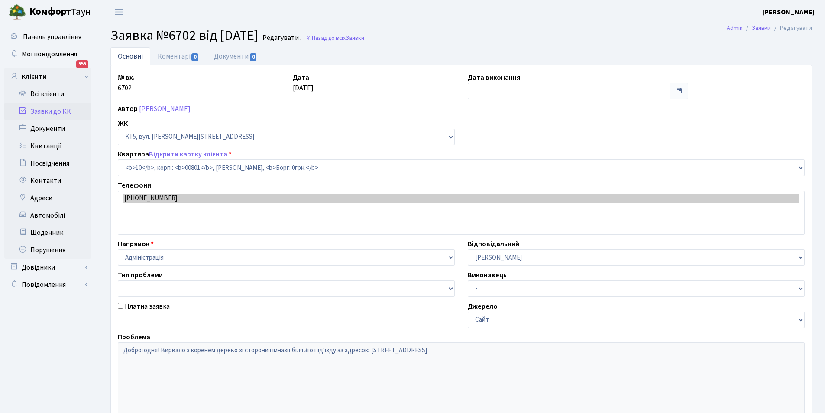
select select "17540"
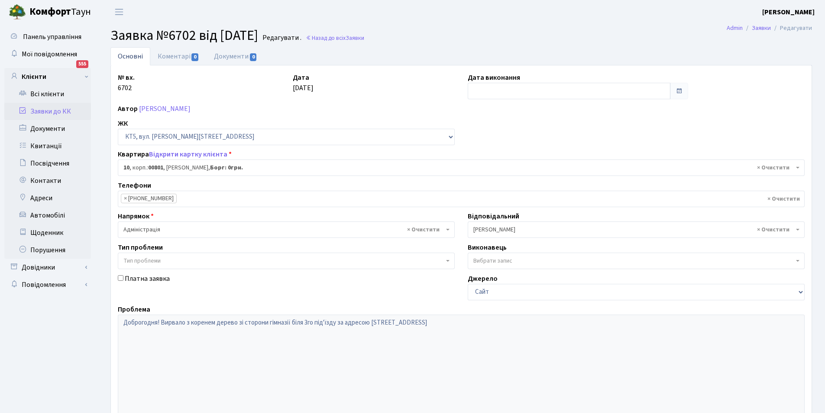
click at [679, 92] on span at bounding box center [679, 91] width 7 height 7
click at [623, 88] on input "text" at bounding box center [569, 91] width 203 height 16
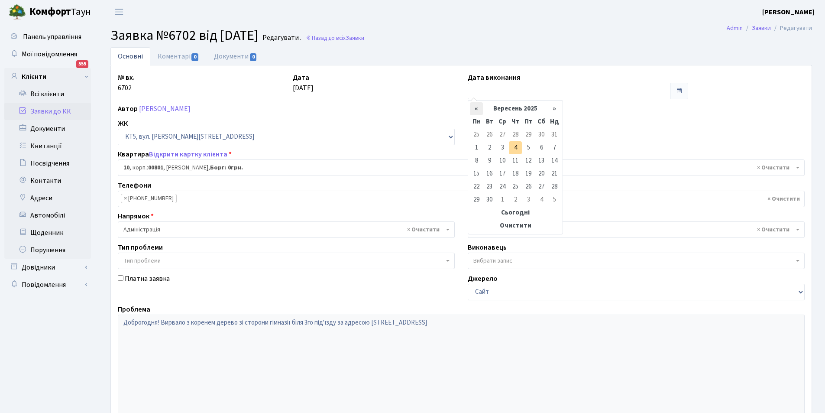
click at [474, 113] on th "«" at bounding box center [476, 108] width 13 height 13
click at [529, 149] on td "8" at bounding box center [528, 147] width 13 height 13
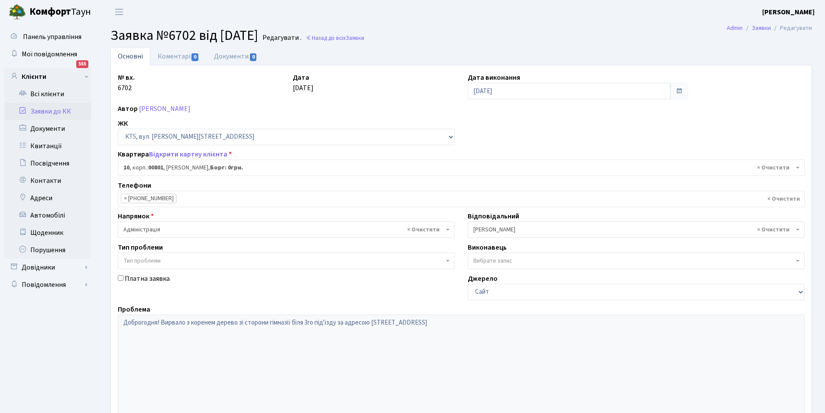
click at [680, 93] on span at bounding box center [679, 91] width 7 height 7
click at [637, 91] on input "08.08.2025" at bounding box center [569, 91] width 203 height 16
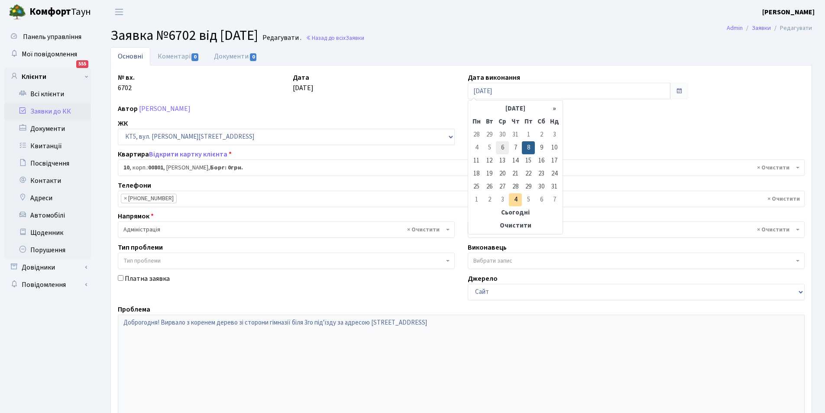
click at [503, 149] on td "6" at bounding box center [502, 147] width 13 height 13
click at [572, 89] on input "[DATE]" at bounding box center [569, 91] width 203 height 16
click at [518, 145] on td "7" at bounding box center [515, 147] width 13 height 13
type input "[DATE]"
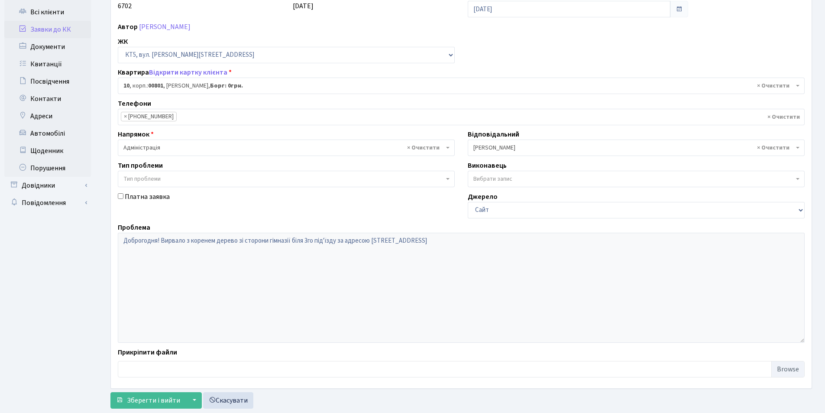
scroll to position [104, 0]
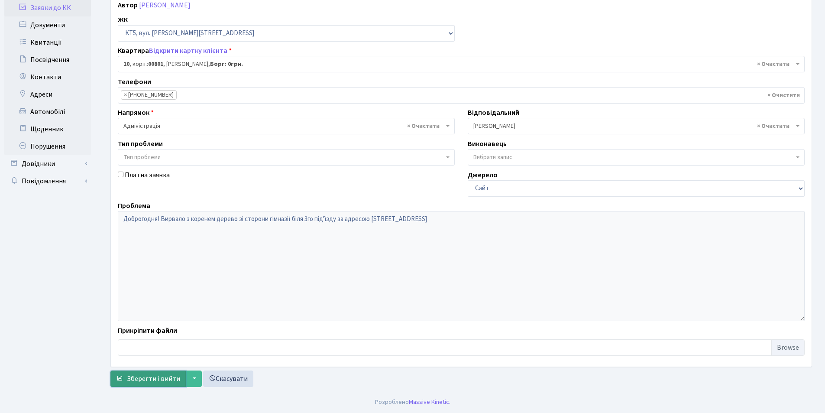
click at [155, 377] on span "Зберегти і вийти" at bounding box center [153, 379] width 53 height 10
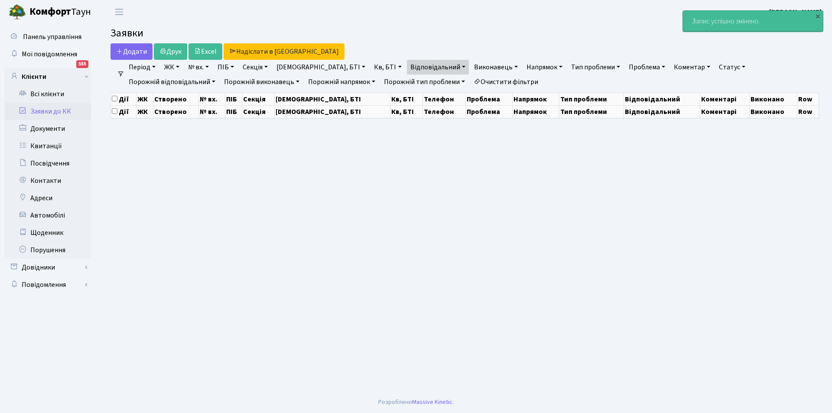
select select "25"
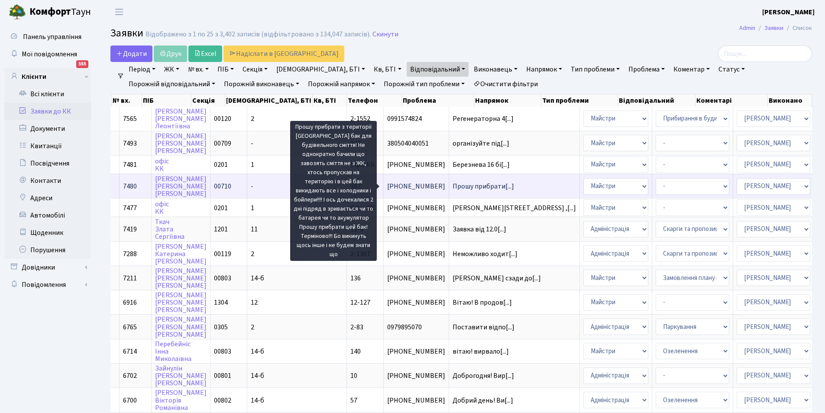
click at [453, 189] on span "Прошу прибрати[...]" at bounding box center [484, 187] width 62 height 10
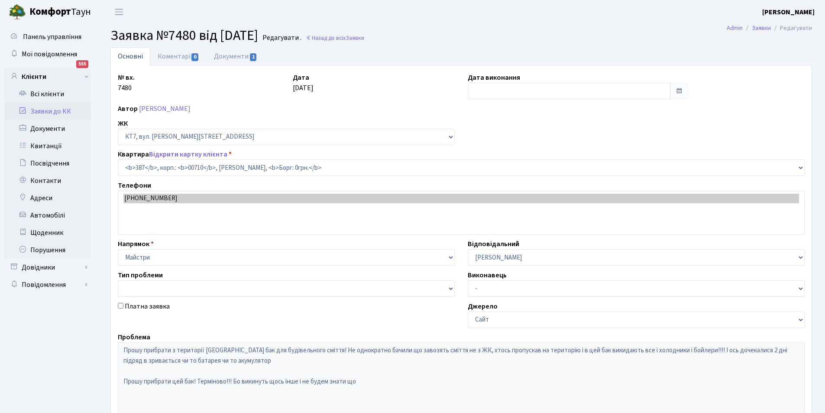
select select "18925"
click at [226, 59] on link "Документи 1" at bounding box center [236, 56] width 58 height 18
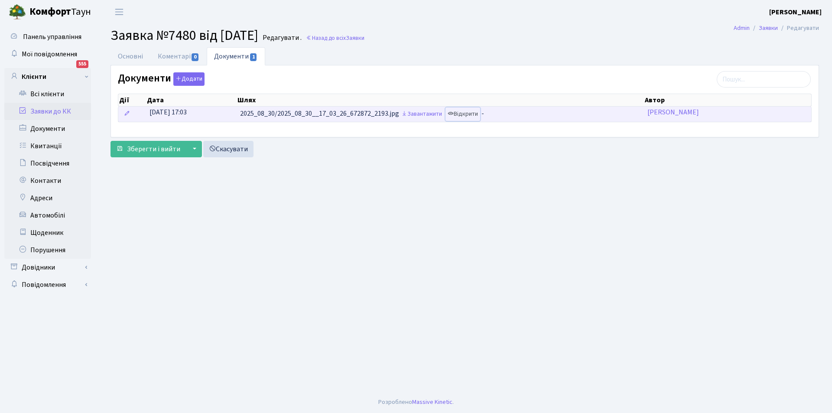
click at [467, 114] on link "Відкрити" at bounding box center [462, 113] width 35 height 13
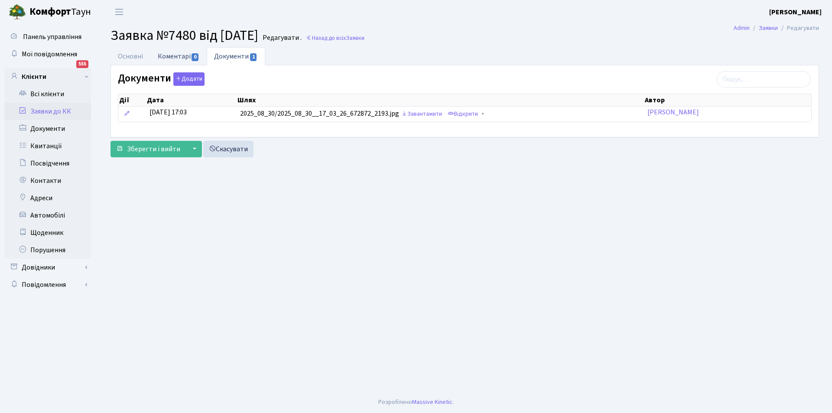
click at [159, 55] on link "Коментарі 0" at bounding box center [178, 56] width 56 height 18
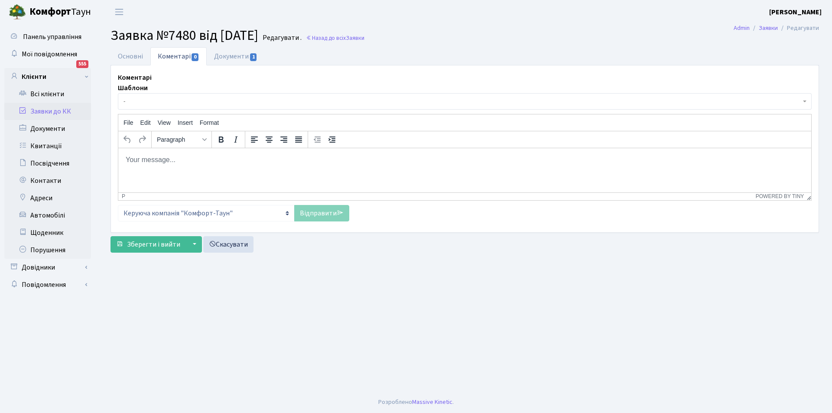
click at [148, 160] on body "Rich Text Area. Press ALT-0 for help." at bounding box center [464, 160] width 679 height 10
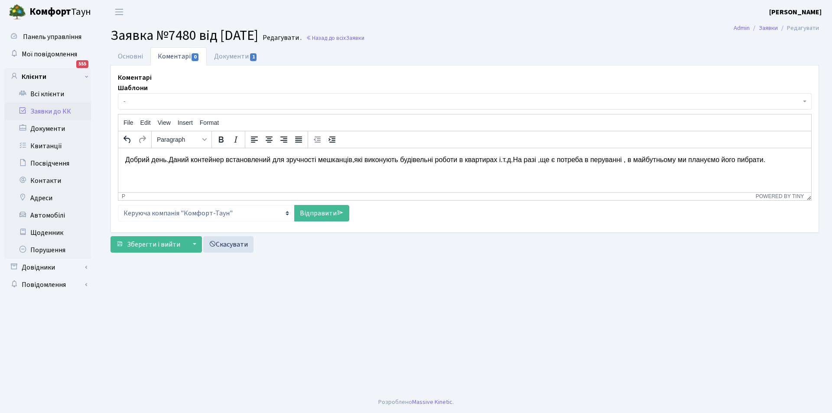
click at [188, 161] on p "Добрий день.Даний контейнер встановлений для зручності мешканців,які виконують …" at bounding box center [464, 160] width 679 height 10
click at [582, 160] on p "Добрий день.Контейнер встановлений для зручності мешканців,які виконують будіве…" at bounding box center [464, 160] width 679 height 10
click at [728, 161] on p "Добрий день.Контейнер встановлений для зручності мешканців,які виконують будіве…" at bounding box center [464, 160] width 679 height 10
click at [765, 158] on p "Добрий день.Контейнер встановлений для зручності мешканців,які виконують будіве…" at bounding box center [464, 160] width 679 height 10
click at [321, 217] on link "Відправити" at bounding box center [321, 213] width 55 height 16
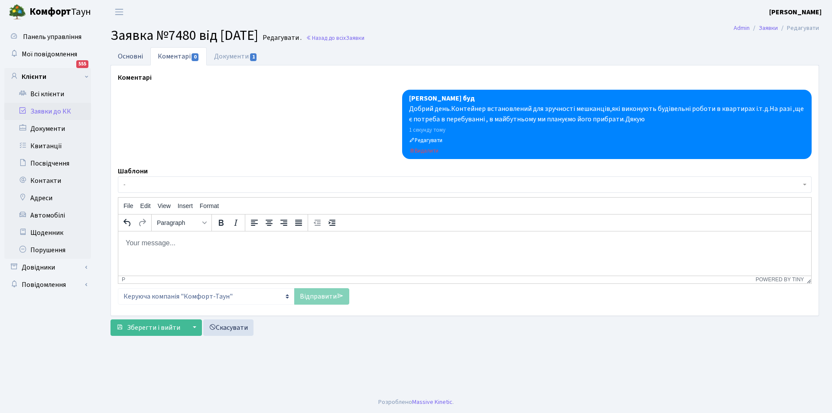
click at [129, 58] on link "Основні" at bounding box center [130, 56] width 40 height 18
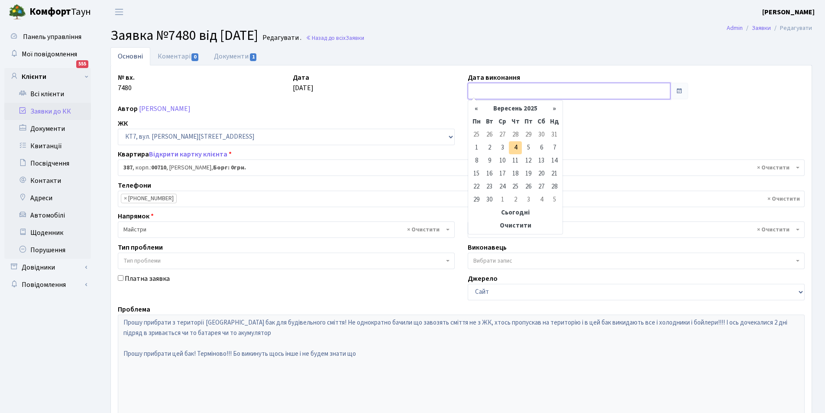
click at [492, 84] on input "text" at bounding box center [569, 91] width 203 height 16
click at [523, 147] on td "5" at bounding box center [528, 147] width 13 height 13
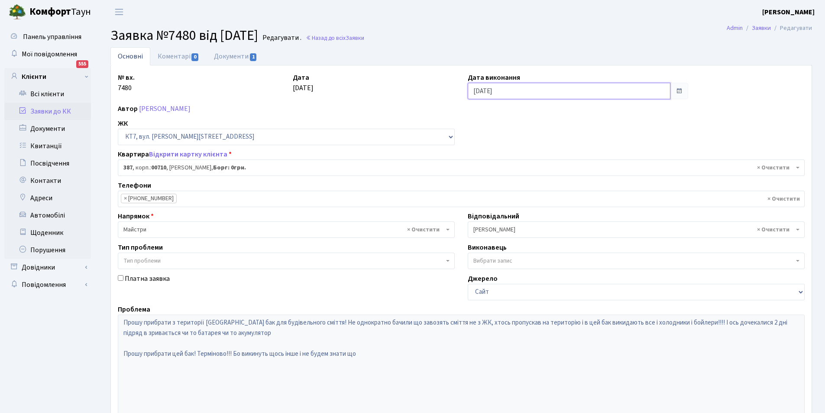
click at [542, 87] on input "05.09.2025" at bounding box center [569, 91] width 203 height 16
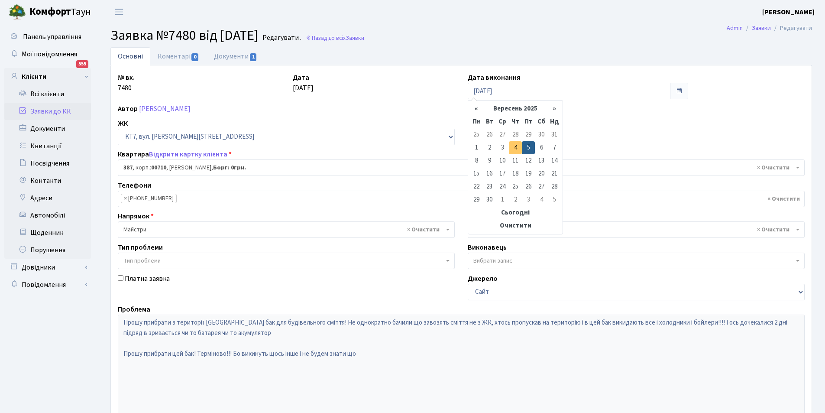
click at [515, 143] on td "4" at bounding box center [515, 147] width 13 height 13
type input "04.09.2025"
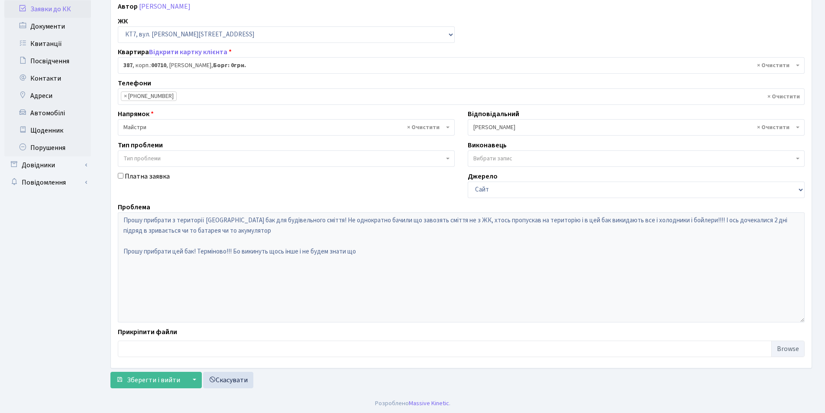
scroll to position [104, 0]
click at [148, 381] on span "Зберегти і вийти" at bounding box center [153, 379] width 53 height 10
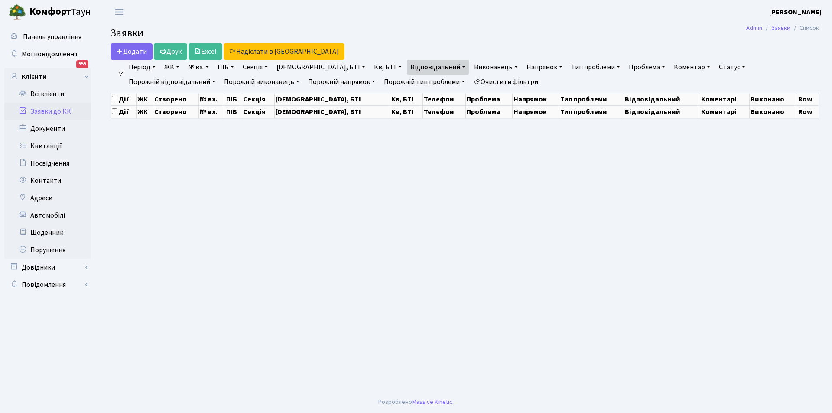
select select "25"
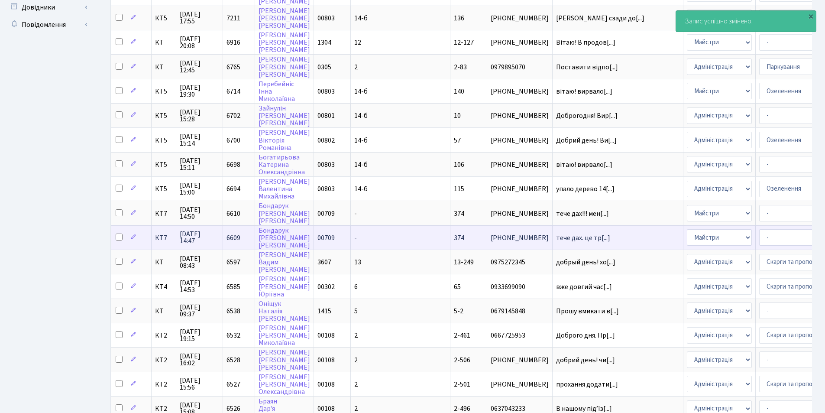
scroll to position [173, 0]
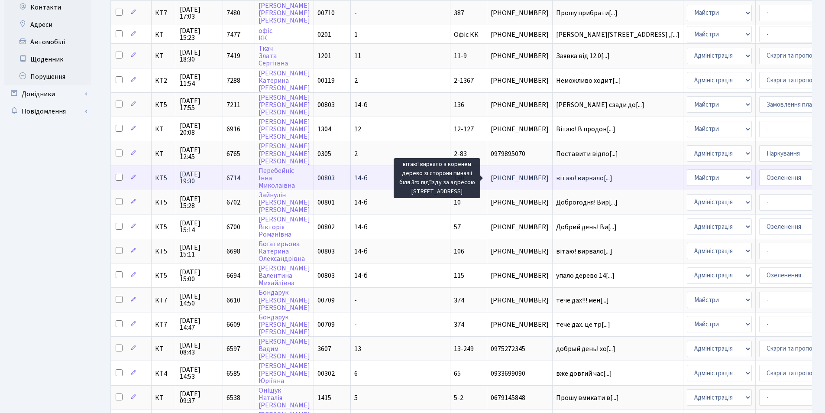
click at [556, 175] on span "вітаю! вирвало[...]" at bounding box center [584, 178] width 56 height 10
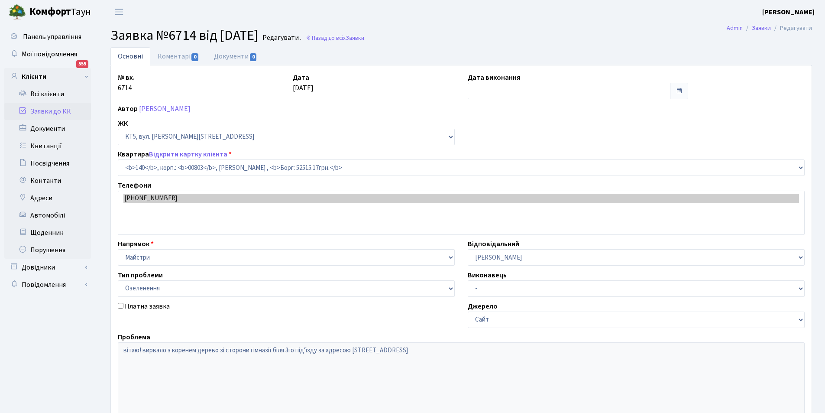
select select "17670"
select select "65"
type input "[DATE]"
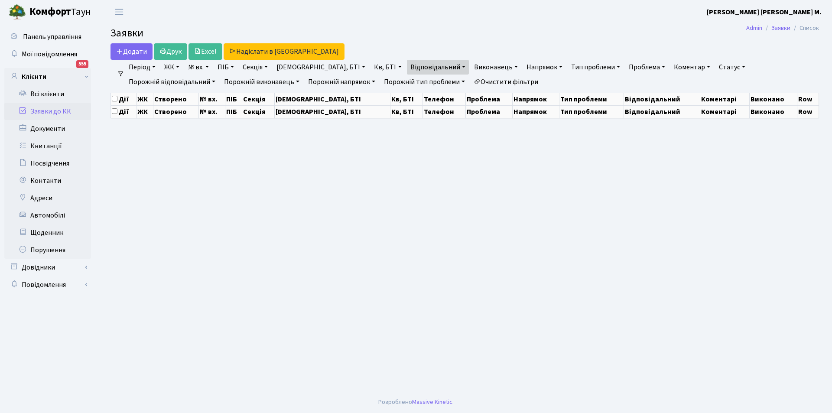
select select "25"
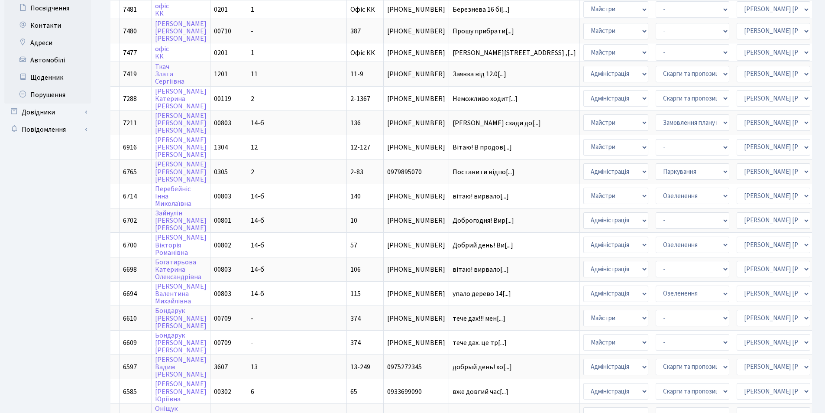
scroll to position [97, 0]
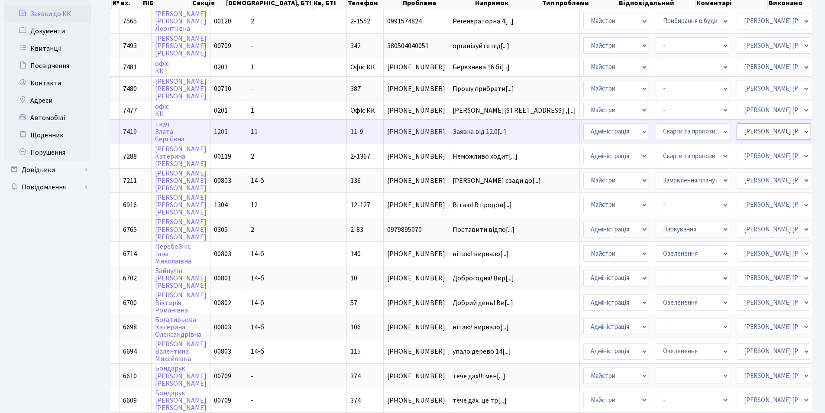
click at [737, 133] on select "- Адміністратор ЖК КТ Вижул В. В. Гордієнко Н.В. Дядюшкін Д.Ю. Кипчук Т. А. Кла…" at bounding box center [774, 131] width 74 height 16
select select "42"
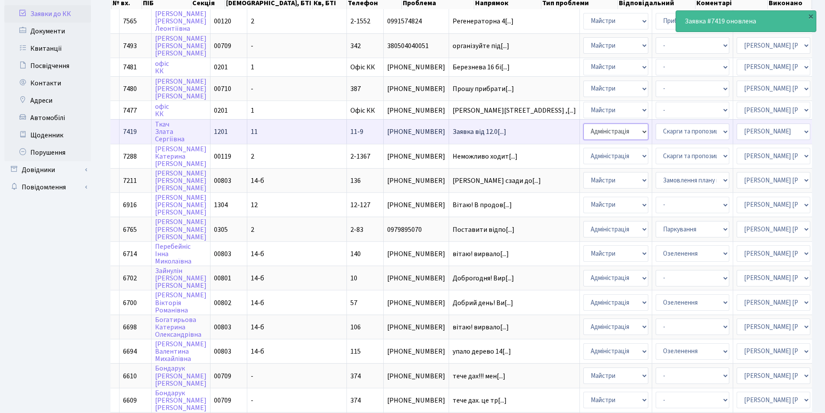
click at [584, 132] on select "- Адміністрація Домофон, СКД Ліфт Майстри Сантехніка Економічний відділ Електри…" at bounding box center [616, 131] width 65 height 16
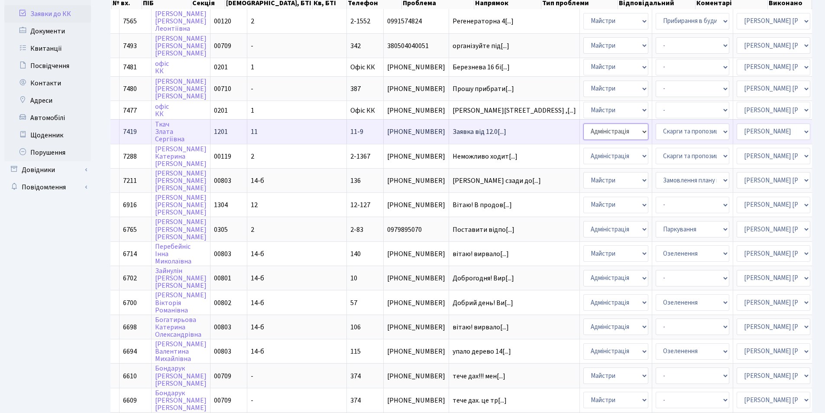
select select "1"
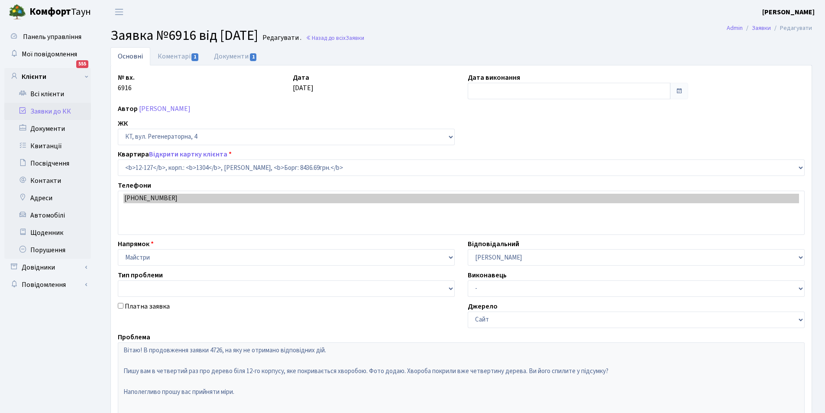
select select "7234"
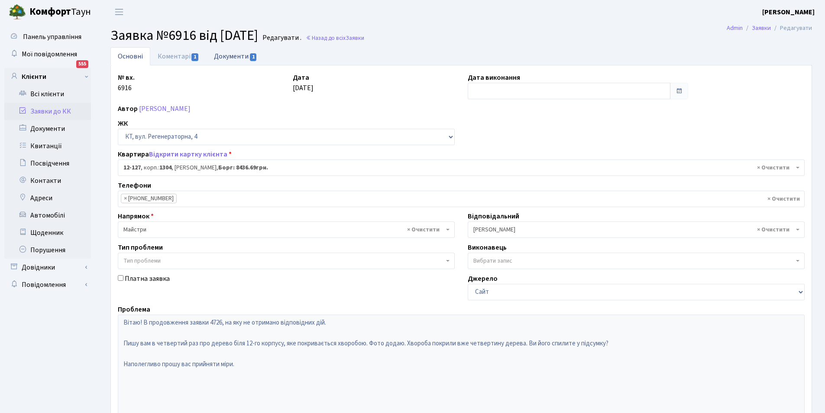
click at [223, 59] on link "Документи 1" at bounding box center [236, 56] width 58 height 18
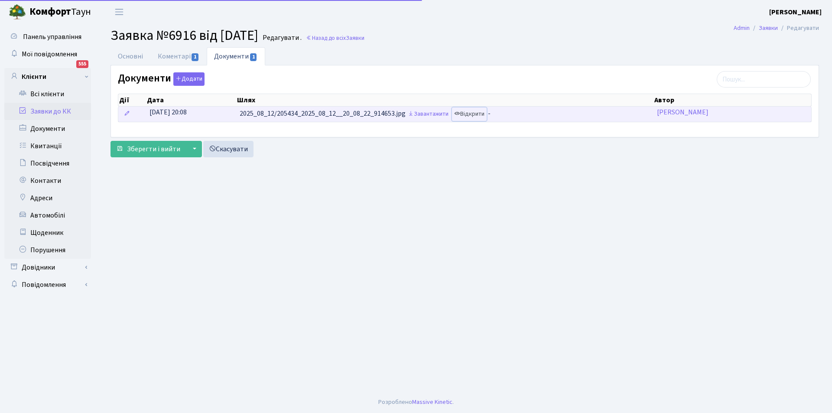
click at [473, 112] on link "Відкрити" at bounding box center [469, 113] width 35 height 13
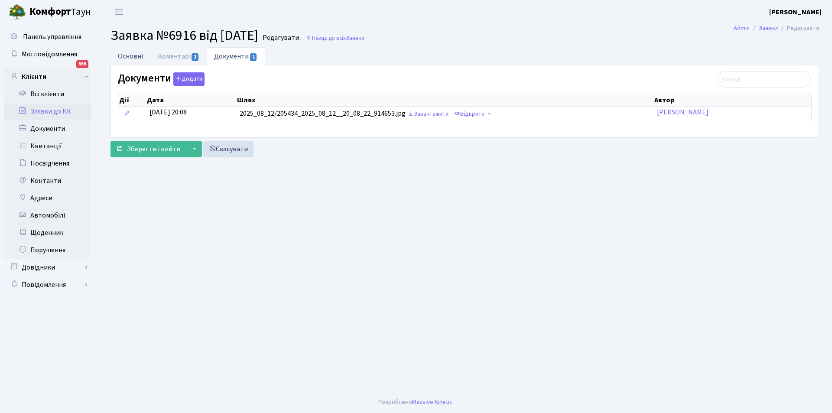
click at [133, 56] on link "Основні" at bounding box center [130, 56] width 40 height 18
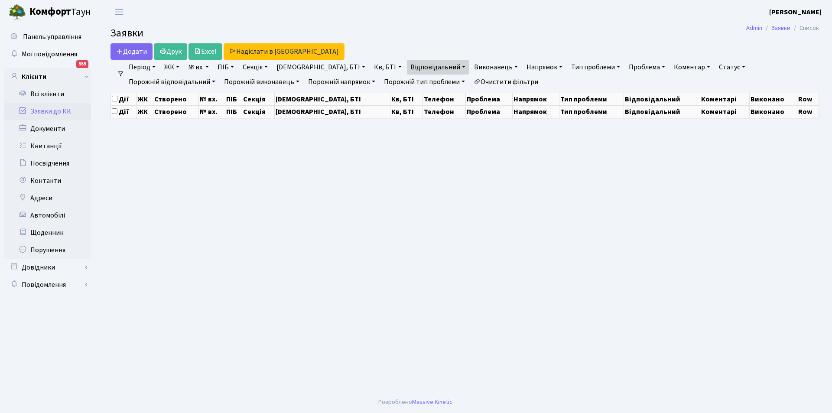
select select "25"
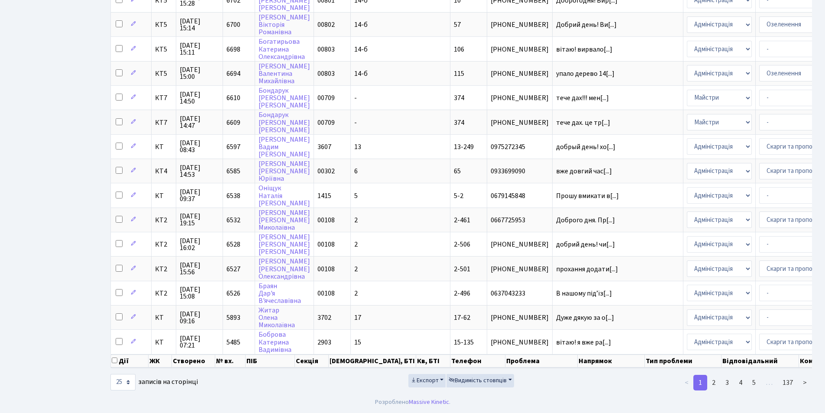
scroll to position [0, 104]
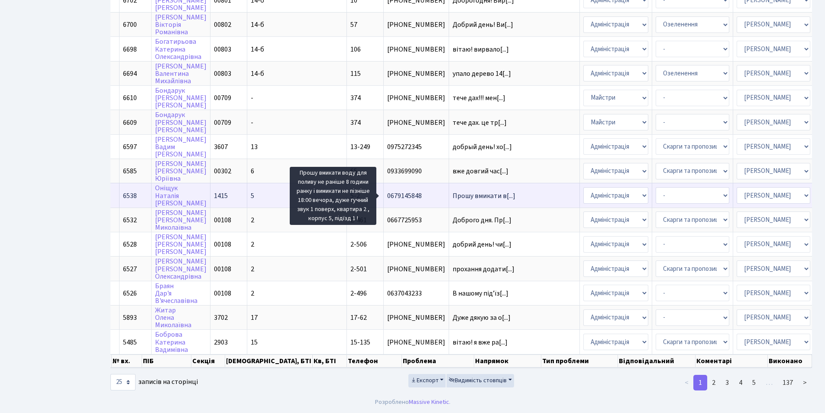
click at [453, 192] on span "Прошу вмикати в[...]" at bounding box center [484, 196] width 63 height 10
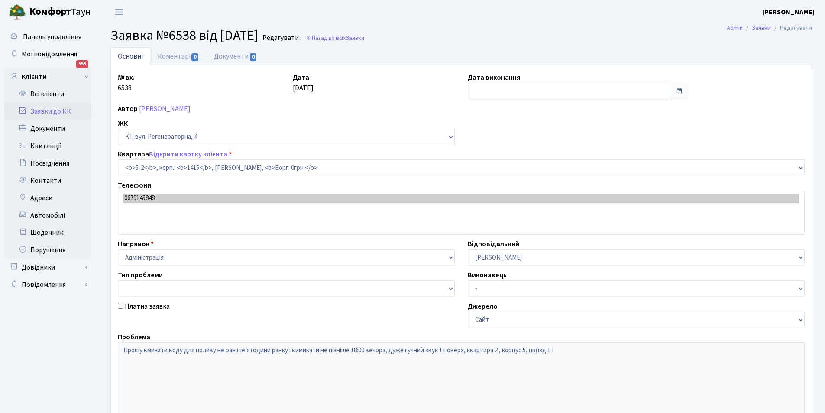
select select "2494"
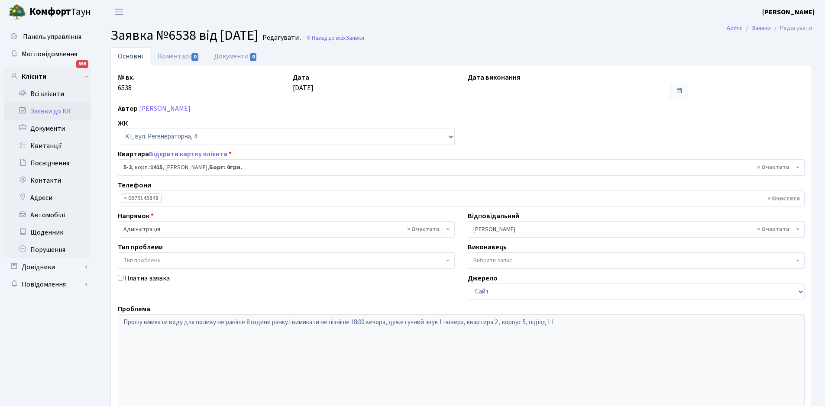
click at [540, 223] on span "× [PERSON_NAME]" at bounding box center [636, 229] width 337 height 16
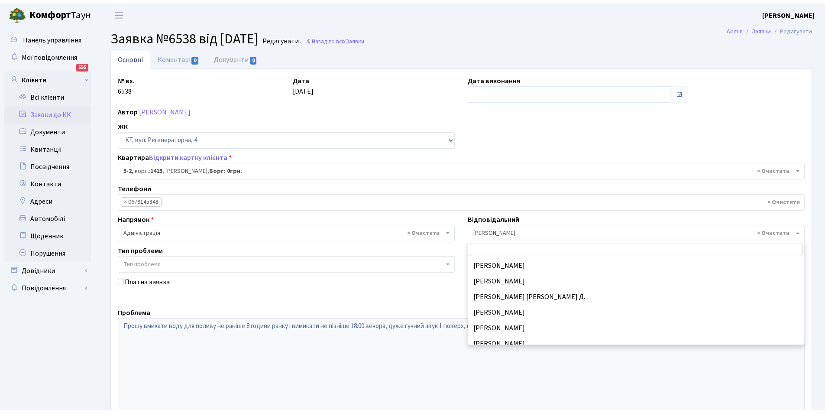
scroll to position [277, 0]
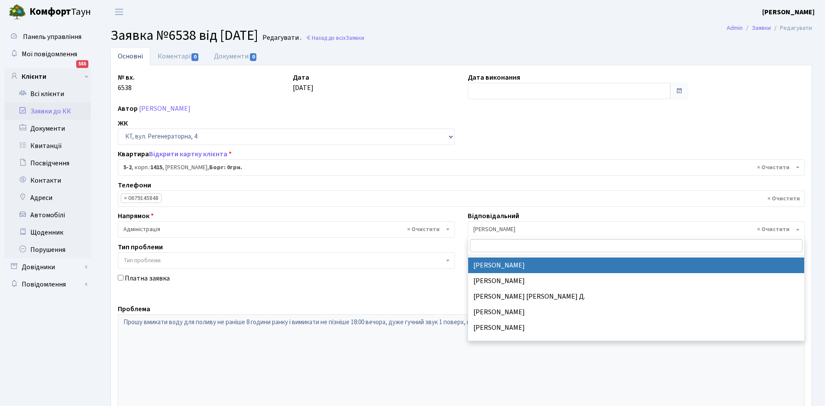
select select "26"
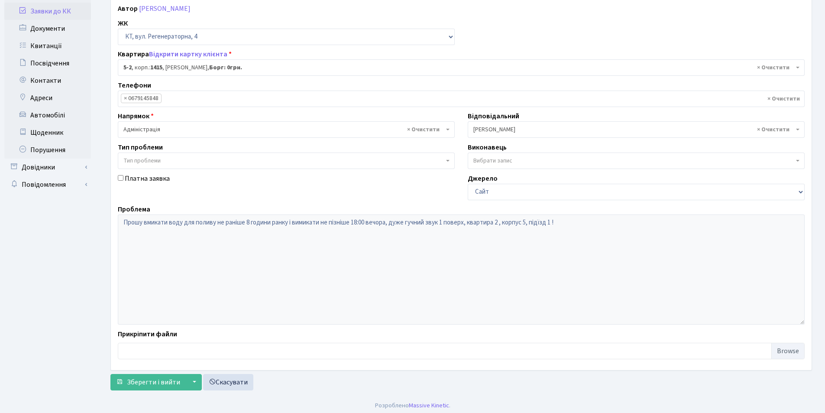
scroll to position [104, 0]
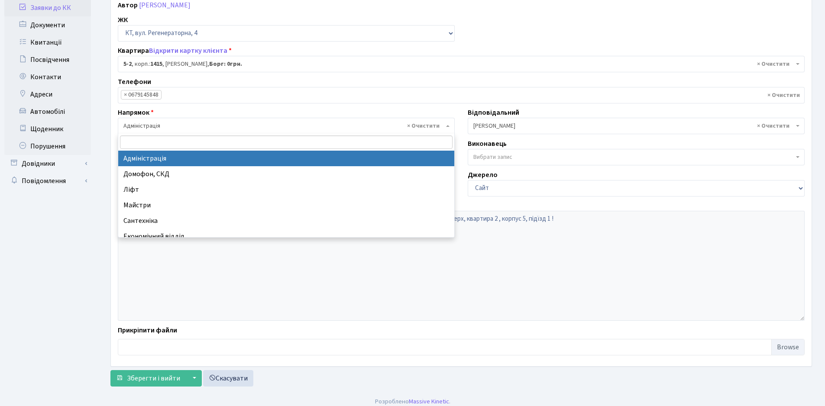
click at [147, 123] on span "× Адміністрація" at bounding box center [283, 126] width 321 height 9
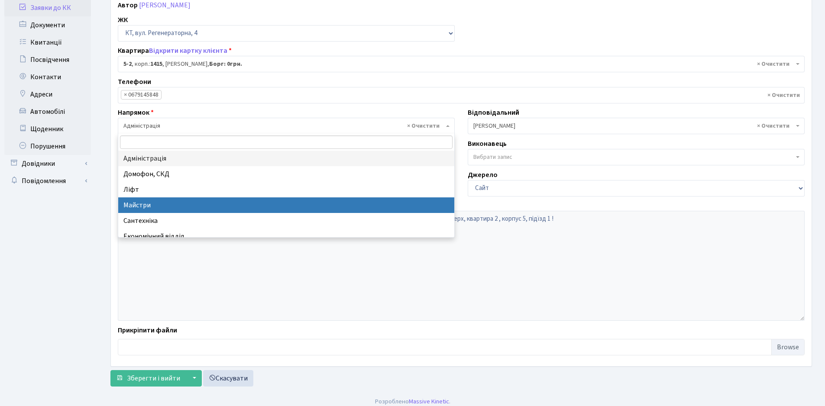
select select "1"
select select
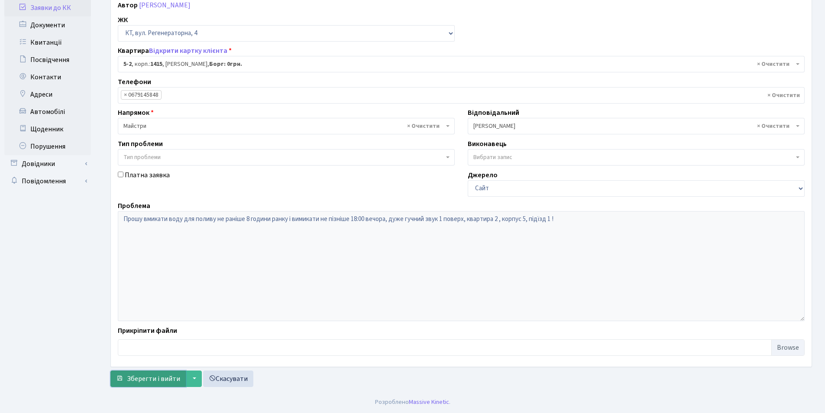
click at [140, 381] on span "Зберегти і вийти" at bounding box center [153, 379] width 53 height 10
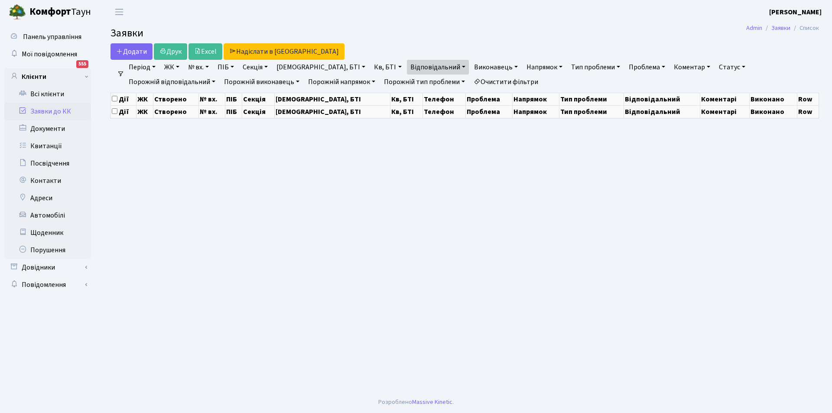
select select "25"
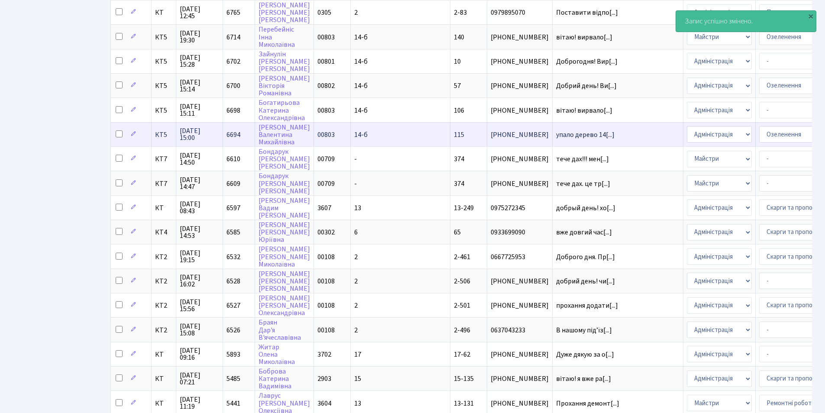
scroll to position [347, 0]
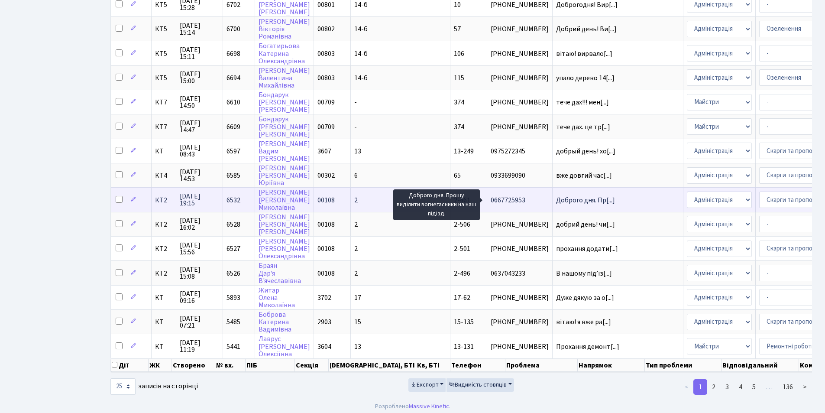
click at [556, 198] on span "Доброго дня. Пр[...]" at bounding box center [585, 200] width 59 height 10
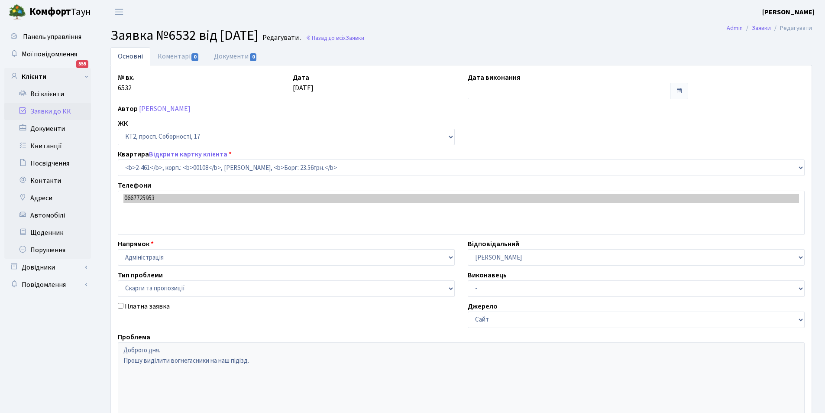
select select "15509"
select select "55"
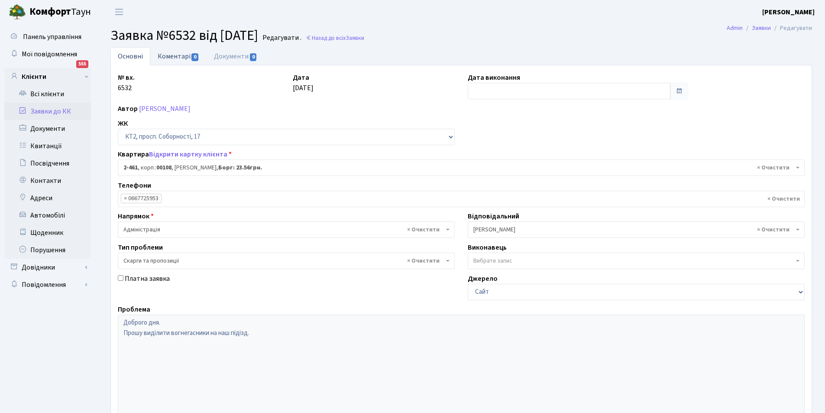
click at [178, 56] on link "Коментарі 0" at bounding box center [178, 56] width 56 height 18
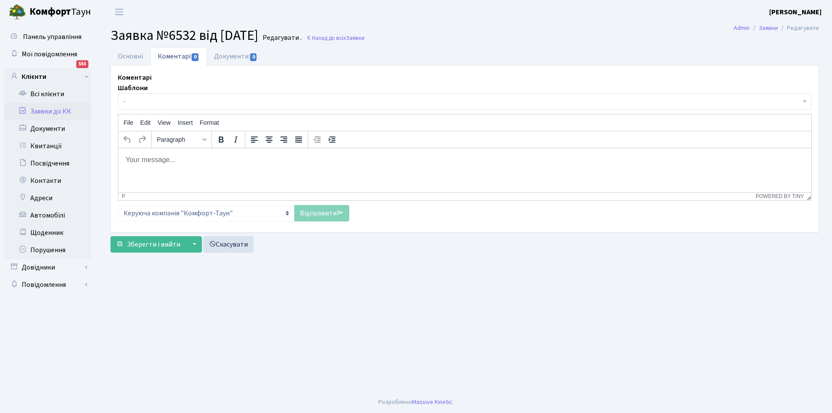
click at [232, 162] on p "Rich Text Area. Press ALT-0 for help." at bounding box center [464, 160] width 679 height 10
click at [258, 162] on p "Добрий день. На жаль вогнегасники у підїздах житлових будинків не передбачено" at bounding box center [464, 160] width 679 height 10
click at [401, 158] on p "Добрий день. На жаль вогнегасники у під'їздах житлових будинків не передбачено" at bounding box center [464, 160] width 679 height 10
click at [171, 156] on p "Добрий день. На жаль вогнегасники у під'їздах житлових будинків не передбачено" at bounding box center [464, 160] width 679 height 10
click at [401, 165] on html "Добрий день. На жаль вогнегасники у під'їздах житлових будинків не передбачено" at bounding box center [464, 159] width 693 height 23
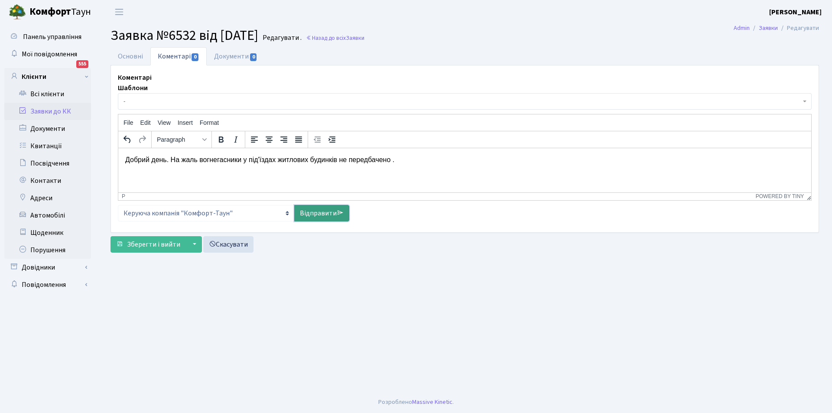
click at [307, 208] on link "Відправити" at bounding box center [321, 213] width 55 height 16
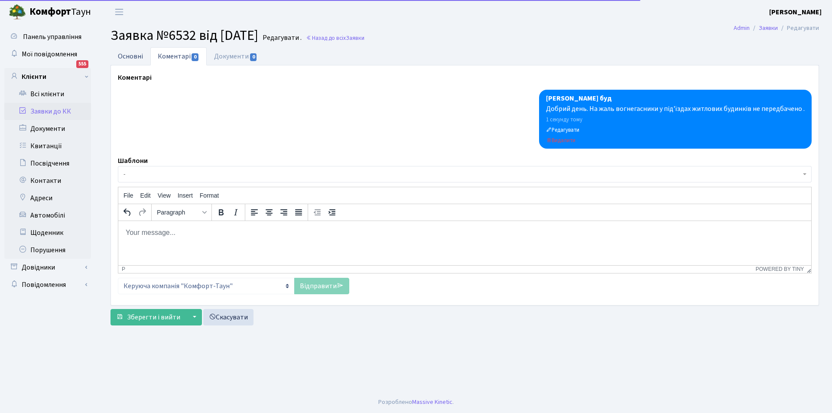
click at [127, 55] on link "Основні" at bounding box center [130, 56] width 40 height 18
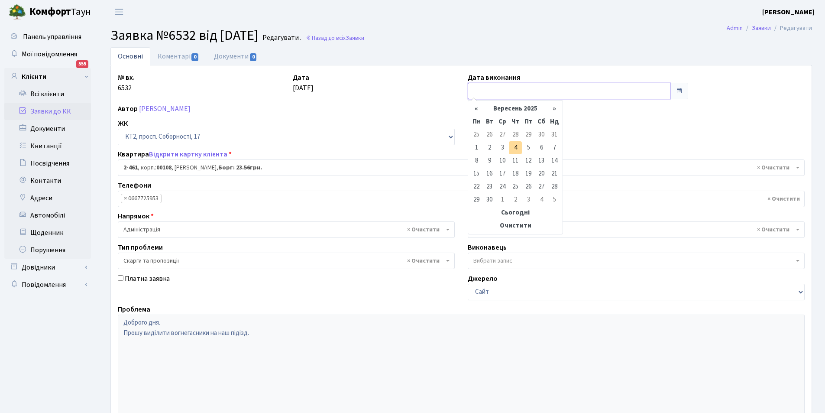
click at [509, 84] on input "text" at bounding box center [569, 91] width 203 height 16
click at [519, 149] on td "4" at bounding box center [515, 147] width 13 height 13
type input "[DATE]"
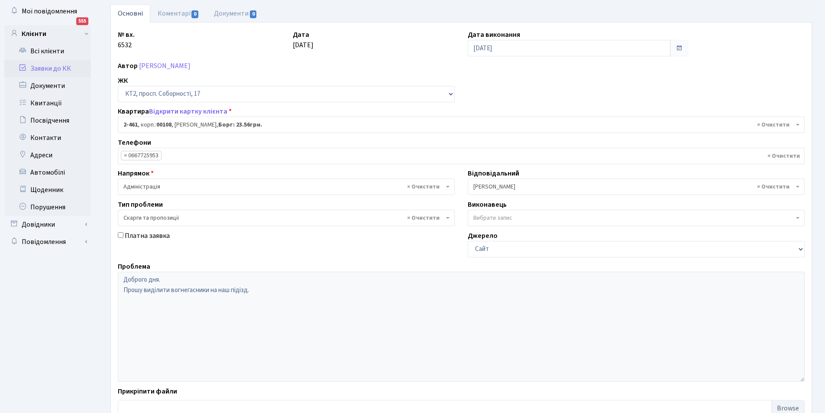
scroll to position [104, 0]
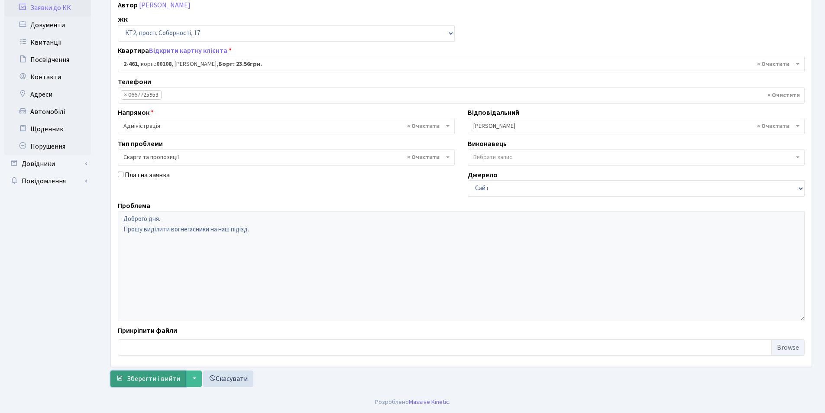
click at [167, 372] on button "Зберегти і вийти" at bounding box center [147, 378] width 75 height 16
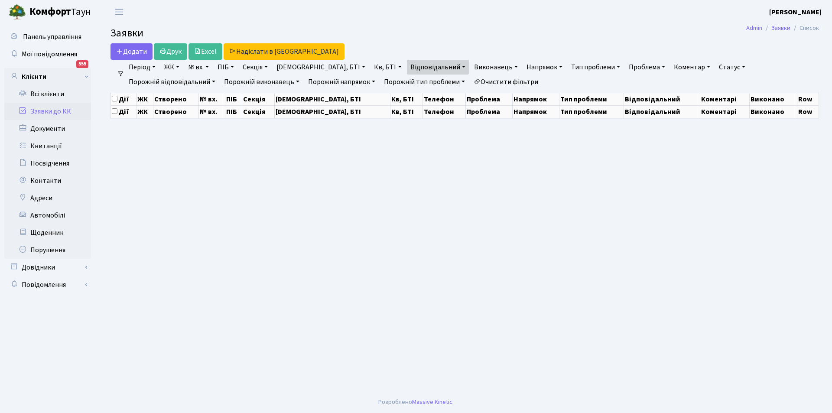
select select "25"
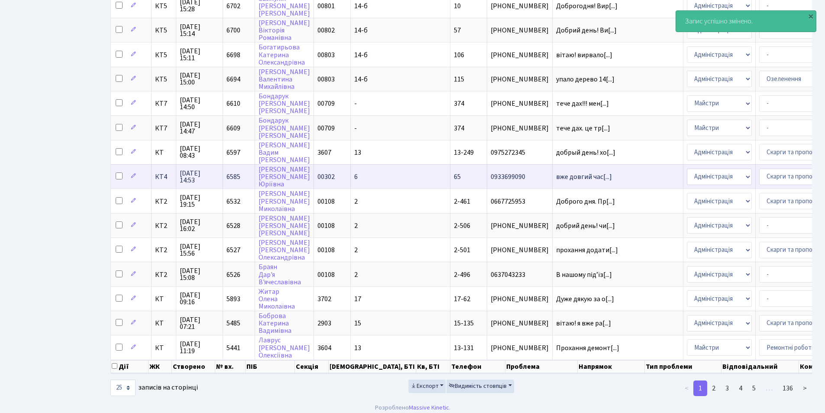
scroll to position [357, 0]
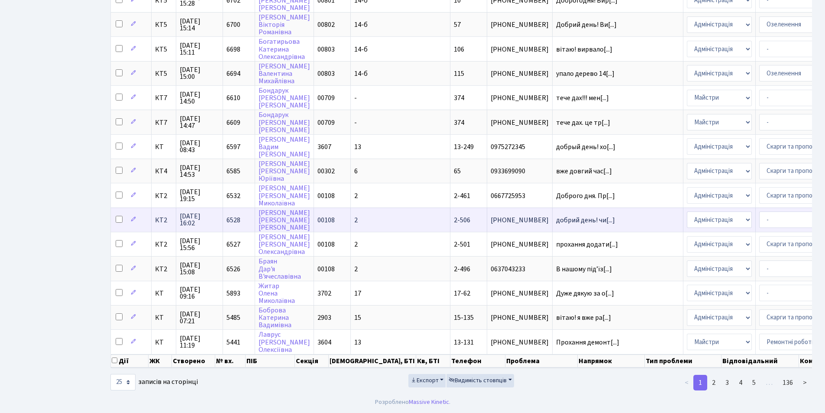
select select
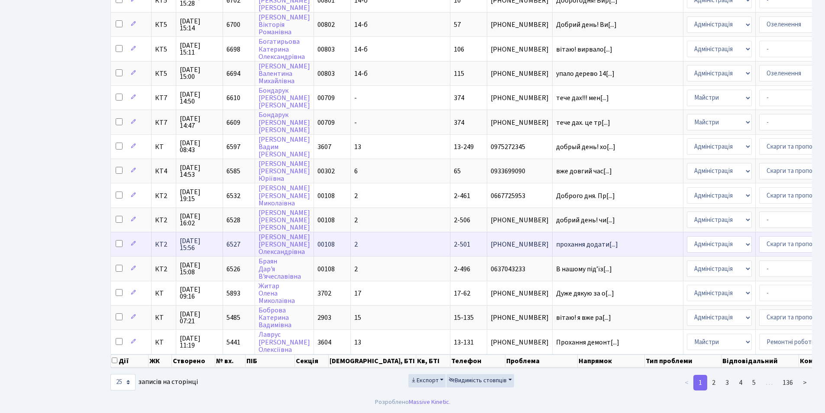
select select "69"
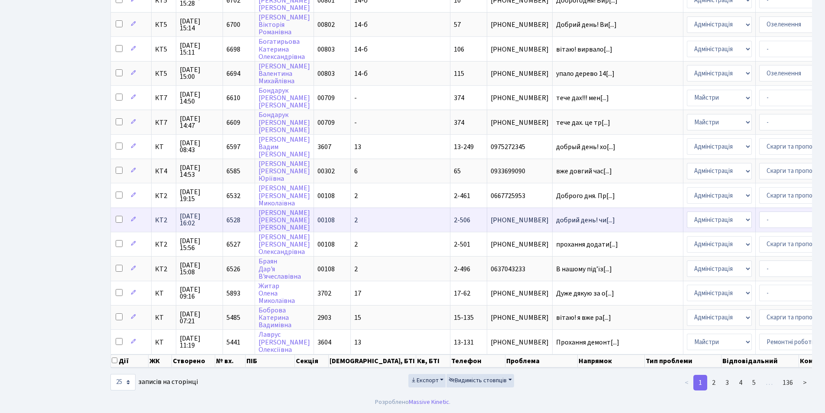
select select "69"
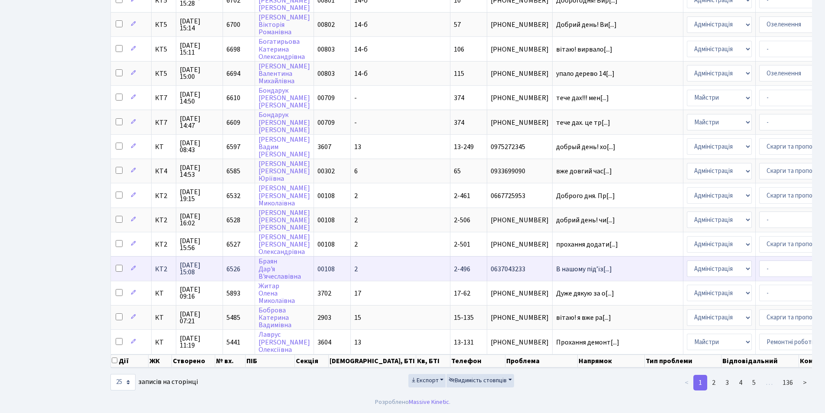
select select "69"
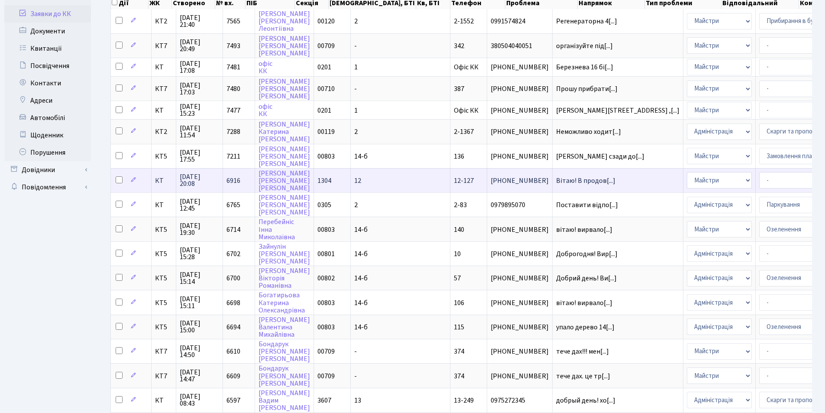
scroll to position [0, 0]
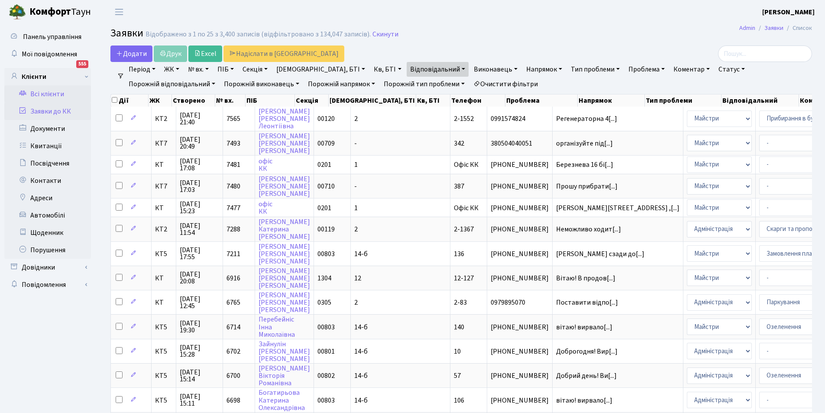
click at [53, 92] on link "Всі клієнти" at bounding box center [47, 93] width 87 height 17
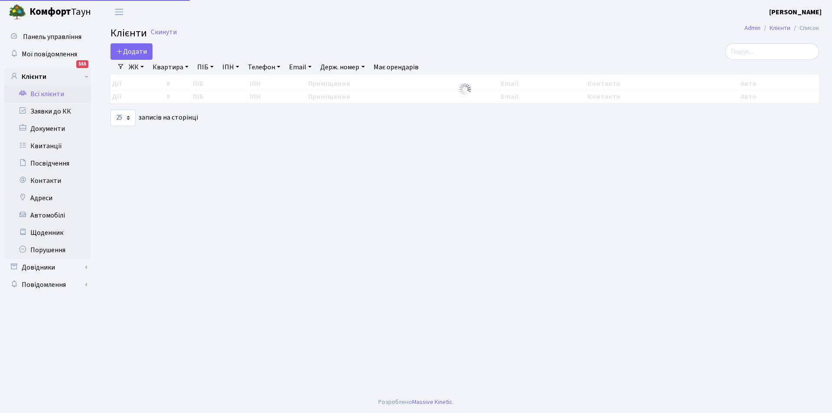
select select "25"
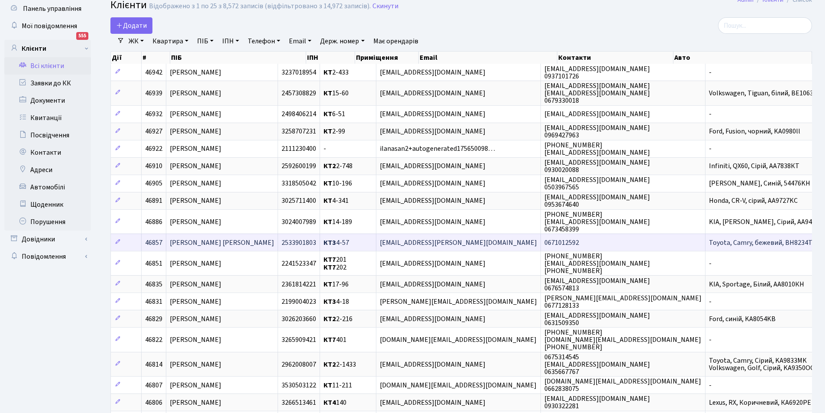
scroll to position [43, 0]
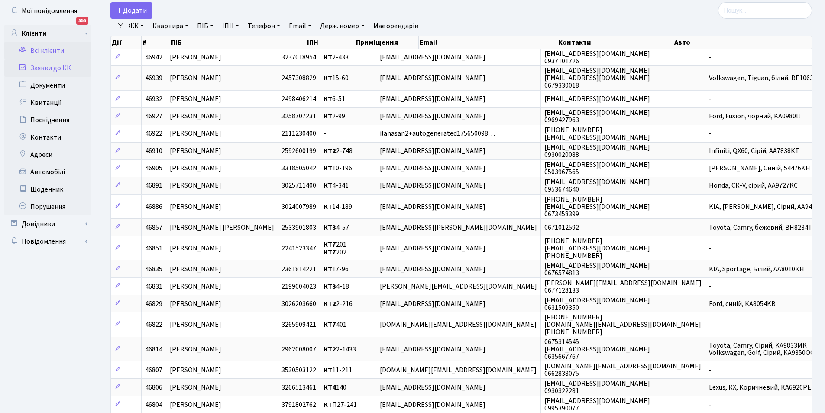
click at [31, 71] on link "Заявки до КК" at bounding box center [47, 67] width 87 height 17
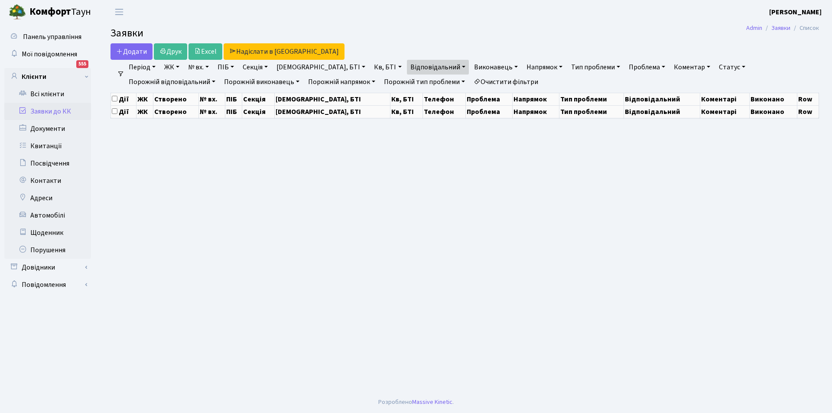
select select "25"
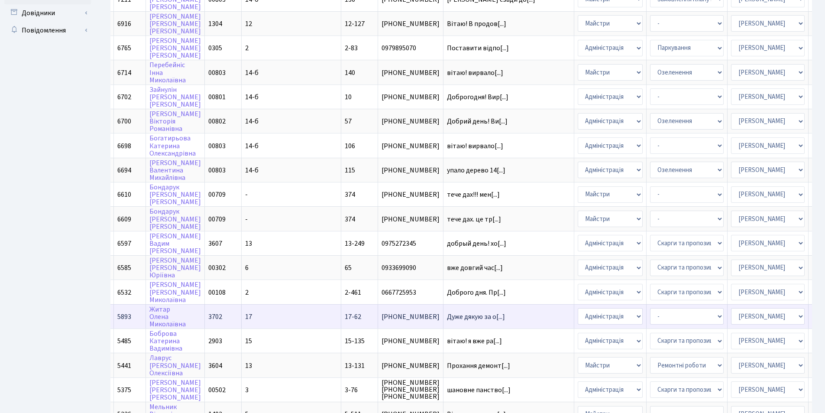
scroll to position [357, 0]
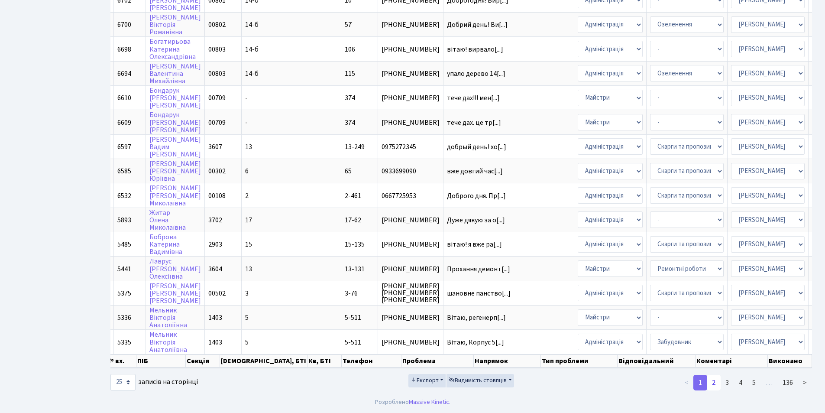
click at [716, 383] on link "2" at bounding box center [714, 383] width 14 height 16
